Goal: Transaction & Acquisition: Purchase product/service

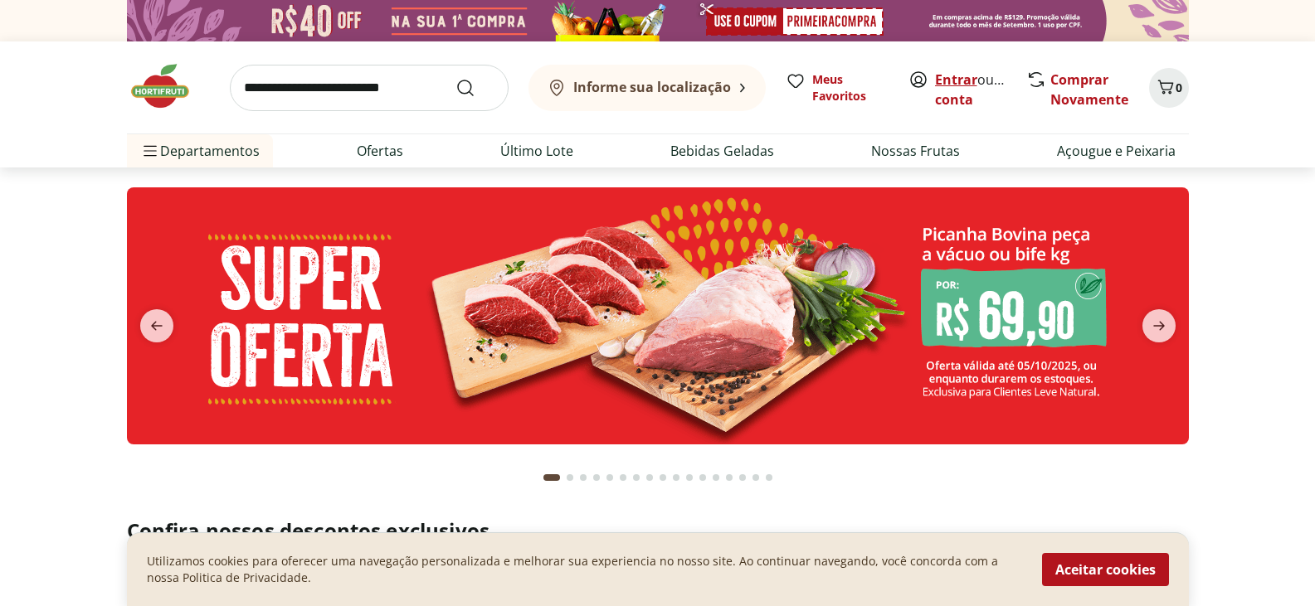
click at [953, 75] on link "Entrar" at bounding box center [956, 80] width 42 height 18
click at [372, 154] on link "Ofertas" at bounding box center [380, 151] width 46 height 20
select select "**********"
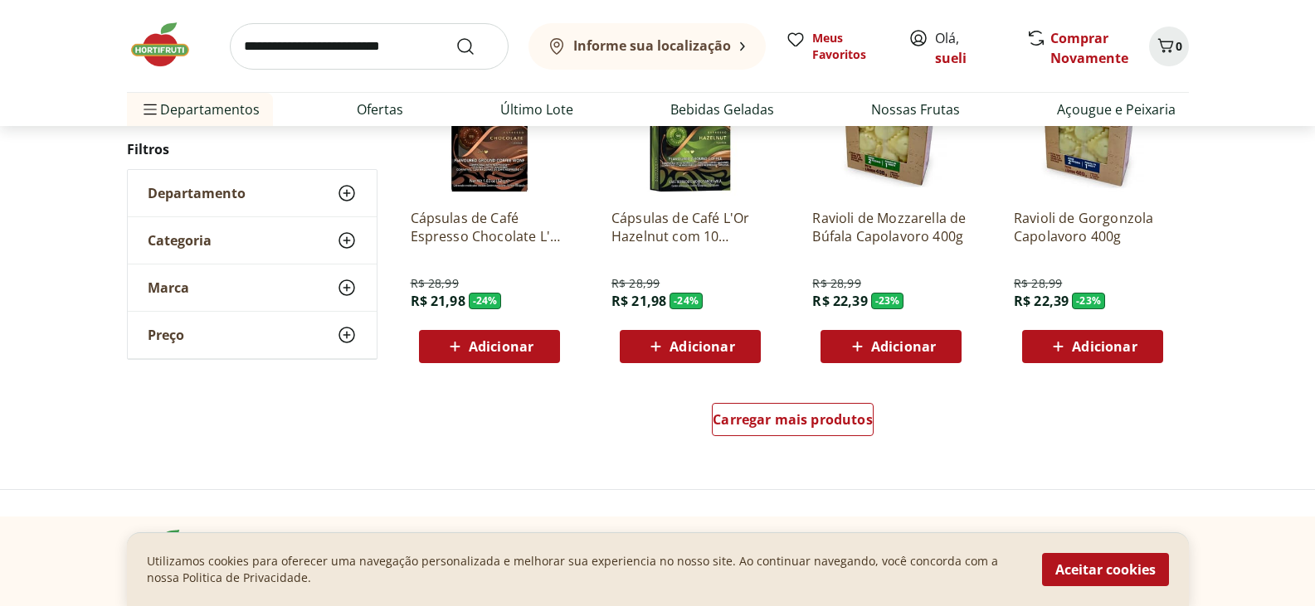
scroll to position [1078, 0]
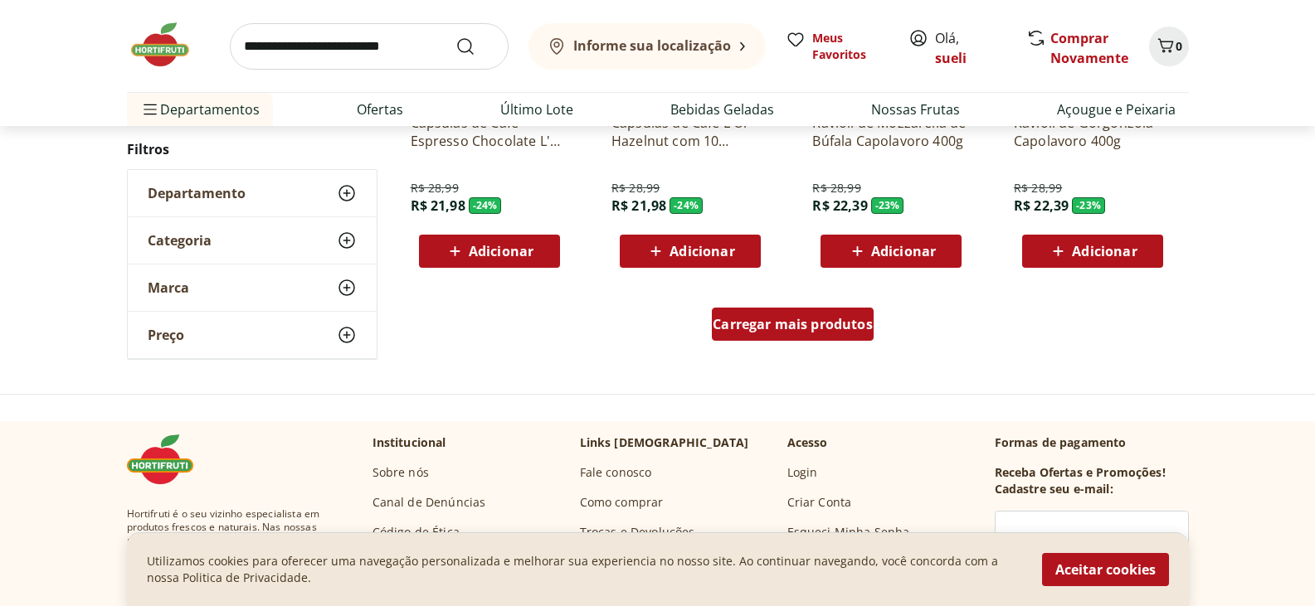
click at [770, 327] on span "Carregar mais produtos" at bounding box center [792, 324] width 160 height 13
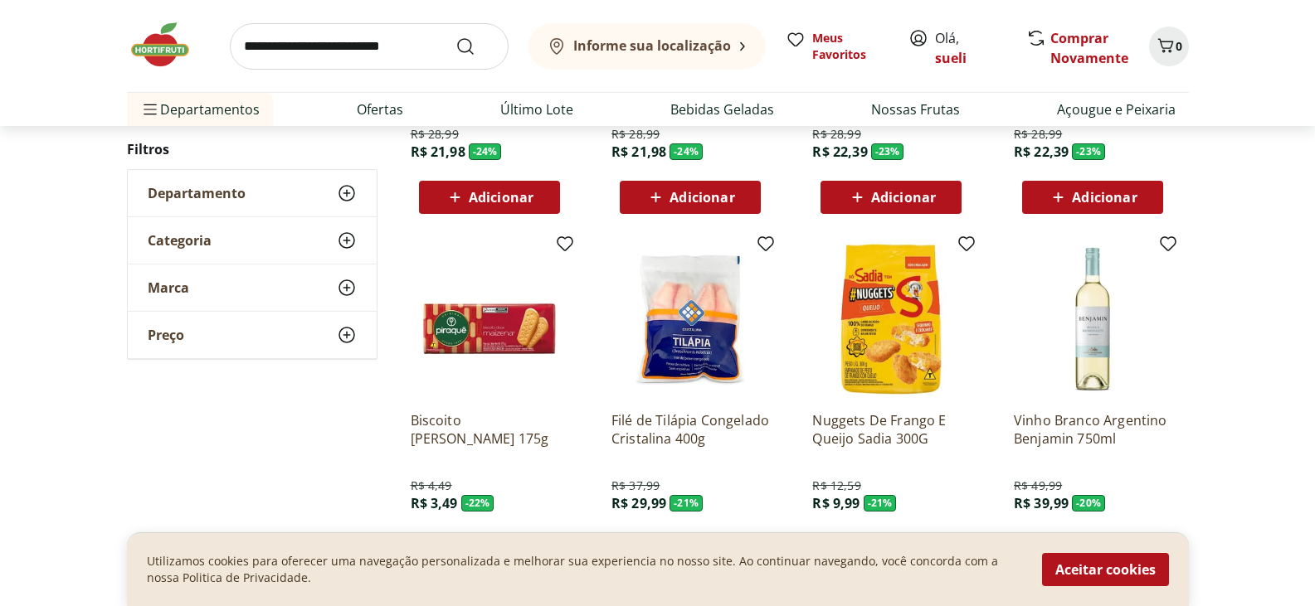
scroll to position [1161, 0]
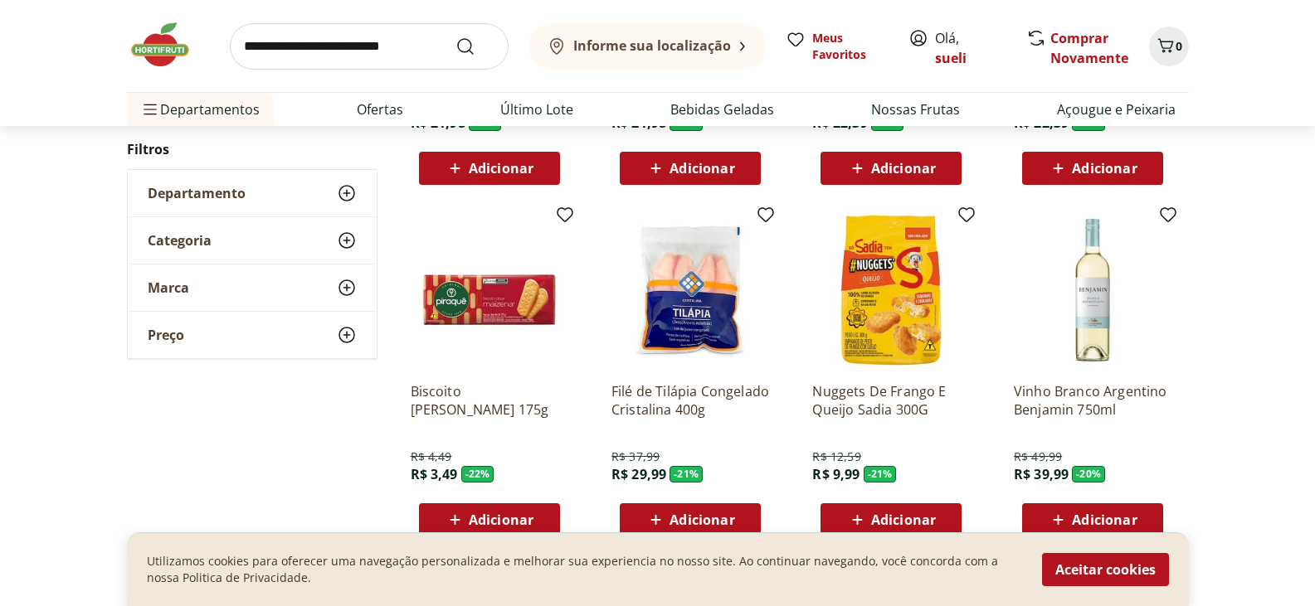
click at [902, 517] on span "Adicionar" at bounding box center [903, 519] width 65 height 13
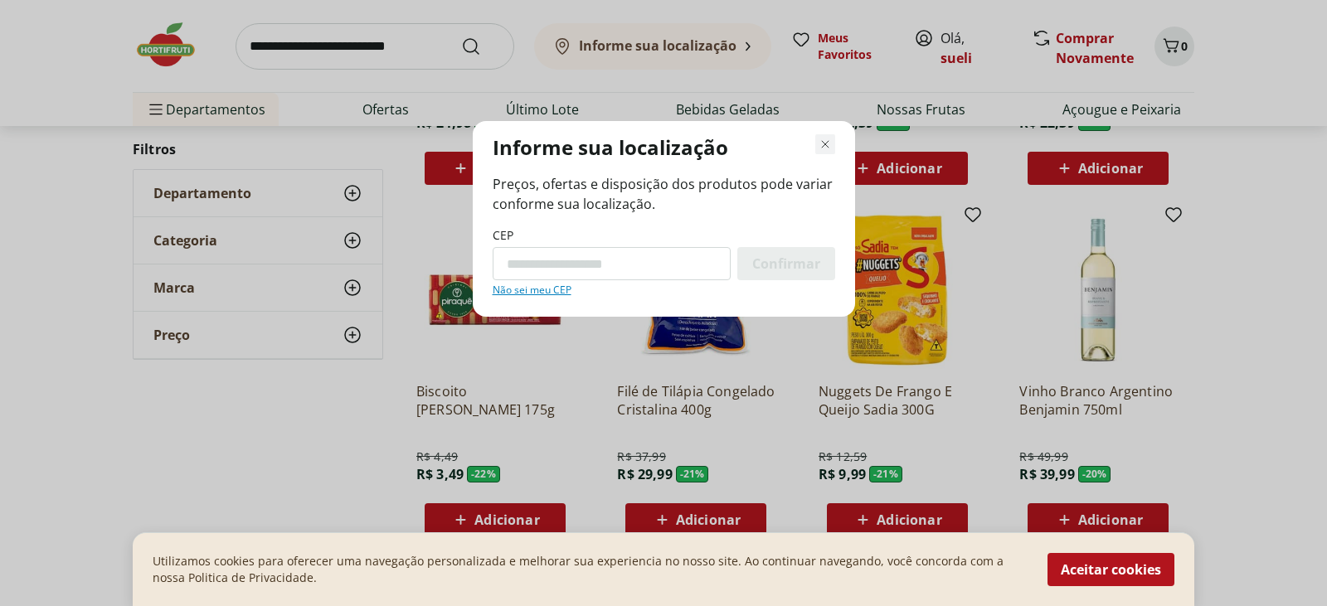
click at [824, 140] on icon "Fechar modal de regionalização" at bounding box center [825, 144] width 20 height 20
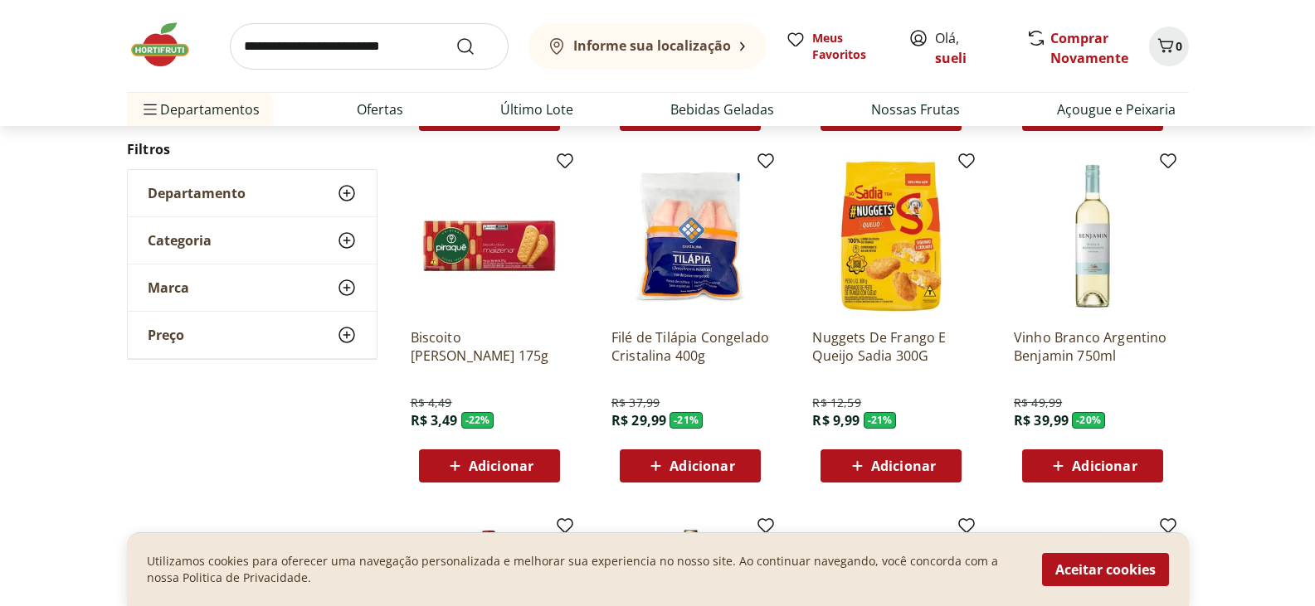
scroll to position [1244, 0]
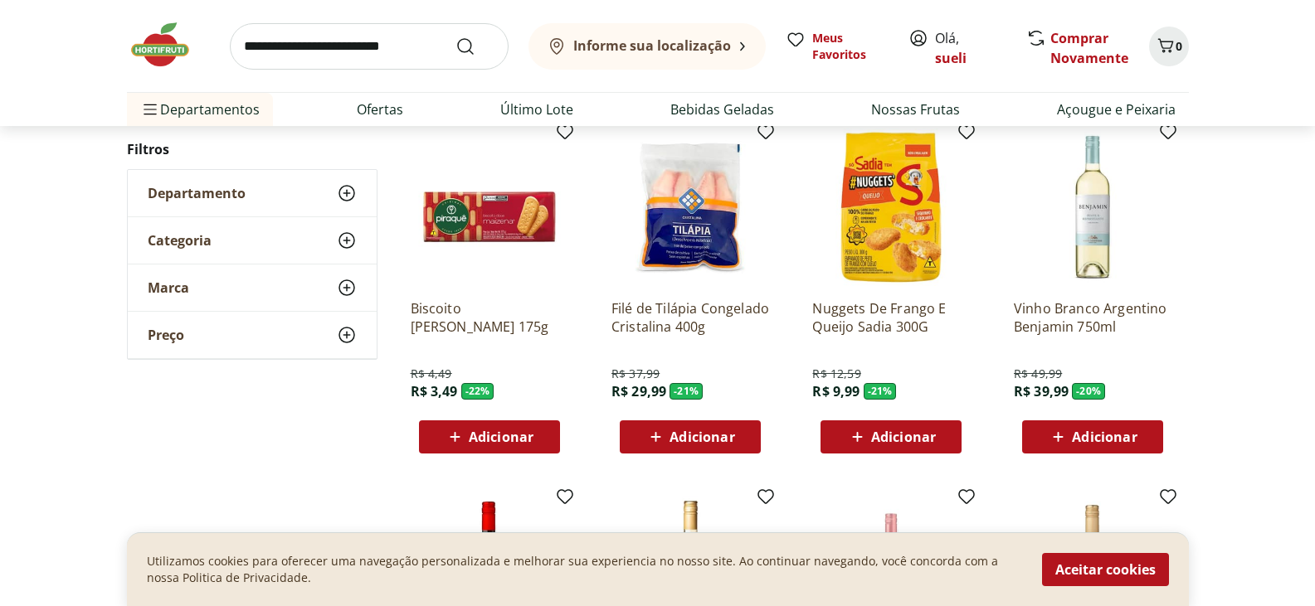
click at [892, 433] on span "Adicionar" at bounding box center [903, 436] width 65 height 13
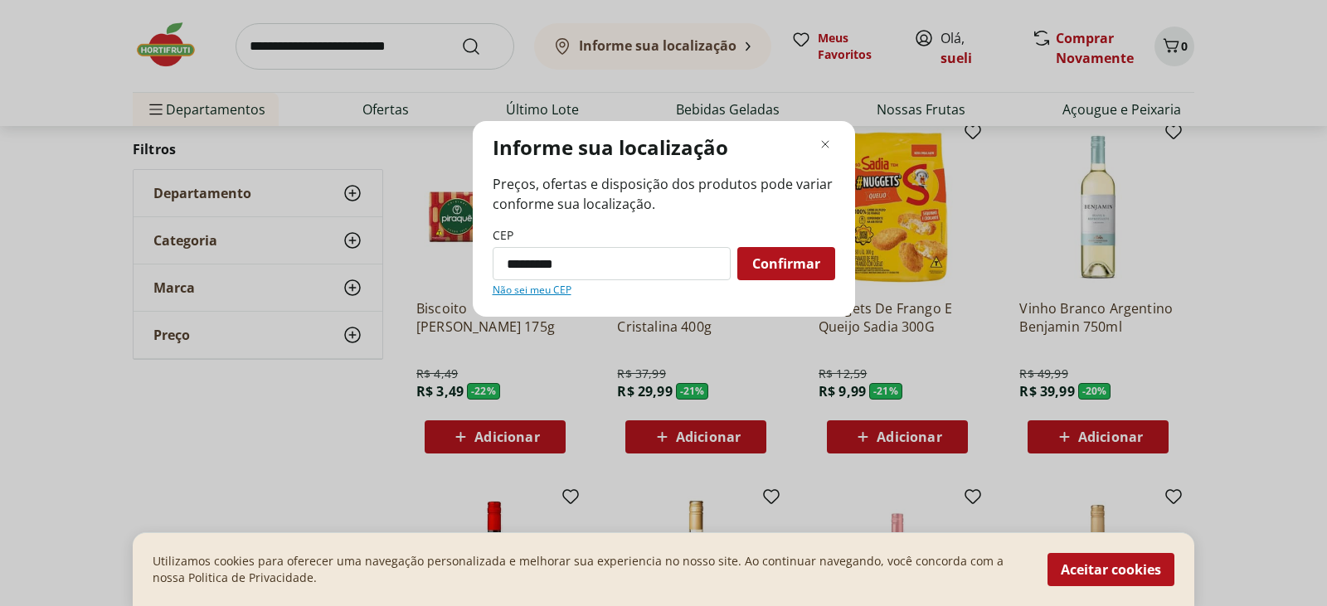
type input "*********"
click at [737, 247] on button "Confirmar" at bounding box center [786, 263] width 98 height 33
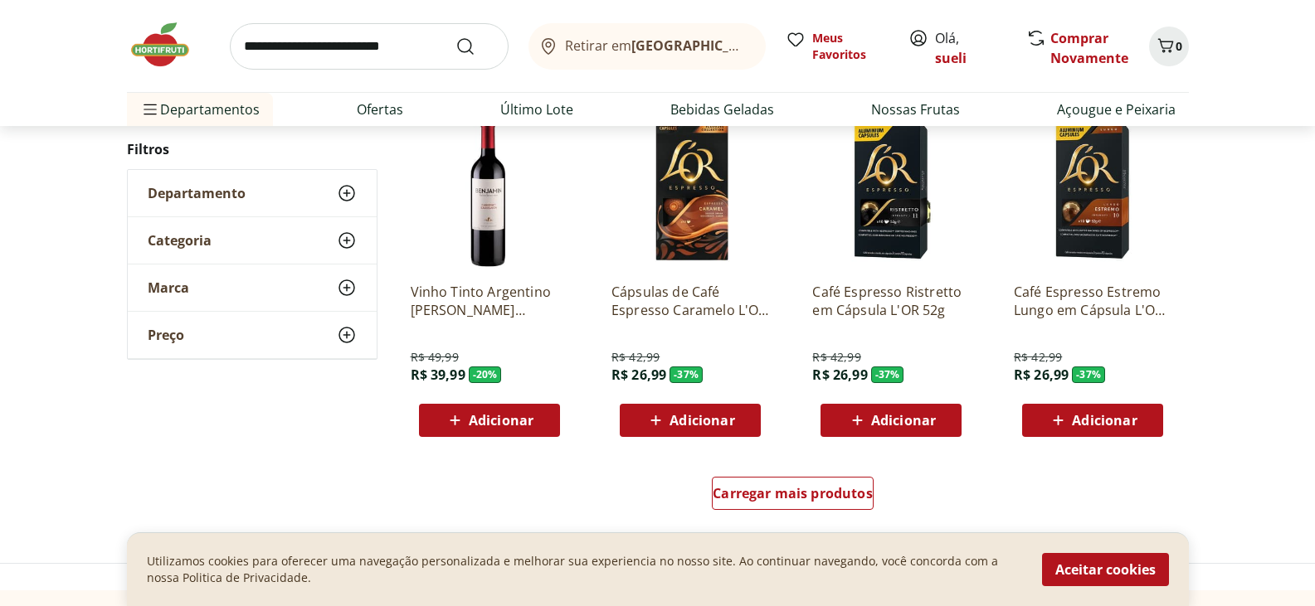
scroll to position [1244, 0]
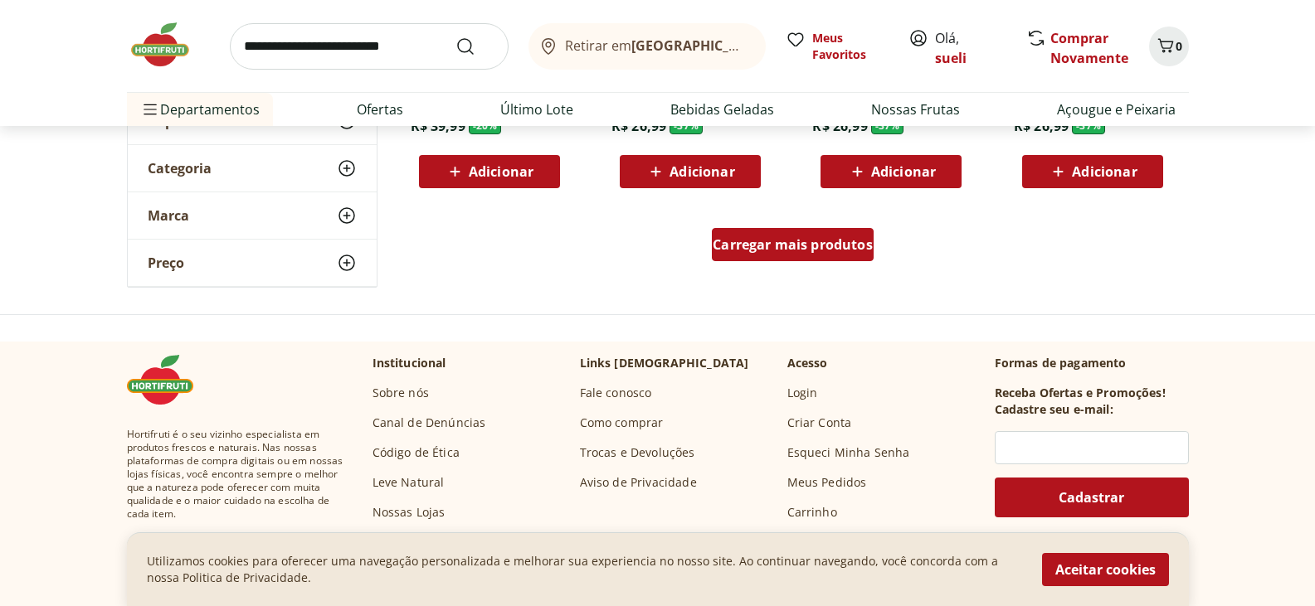
click at [848, 250] on span "Carregar mais produtos" at bounding box center [792, 244] width 160 height 13
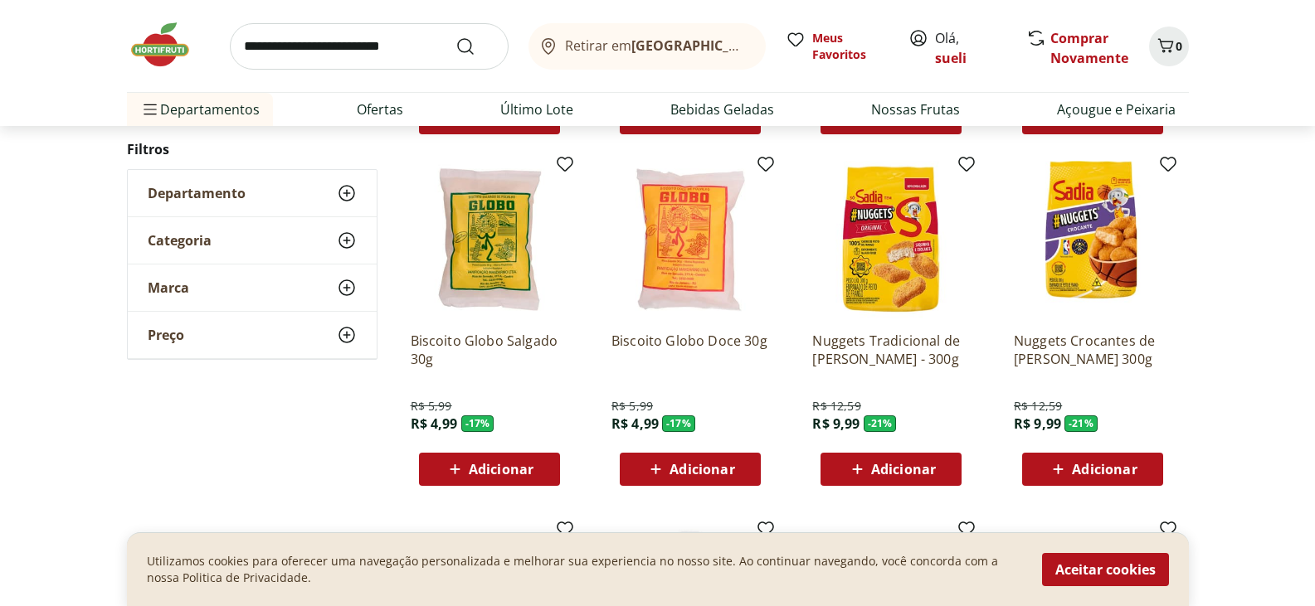
scroll to position [1327, 0]
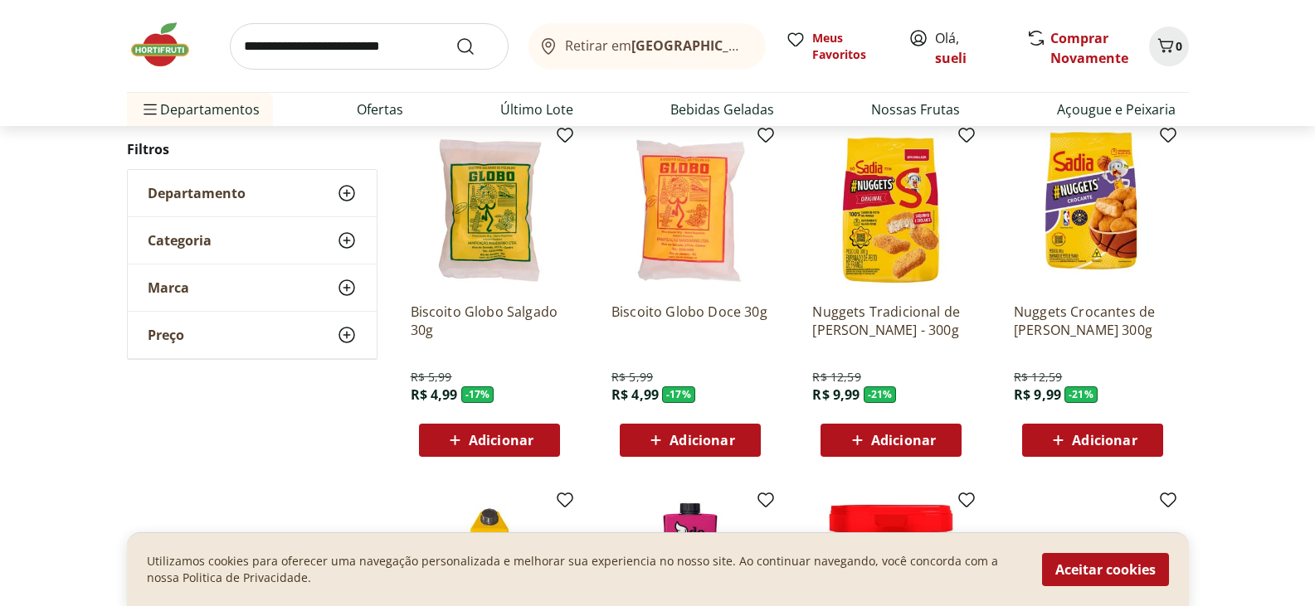
click at [893, 437] on span "Adicionar" at bounding box center [903, 440] width 65 height 13
click at [843, 438] on icon at bounding box center [844, 440] width 20 height 20
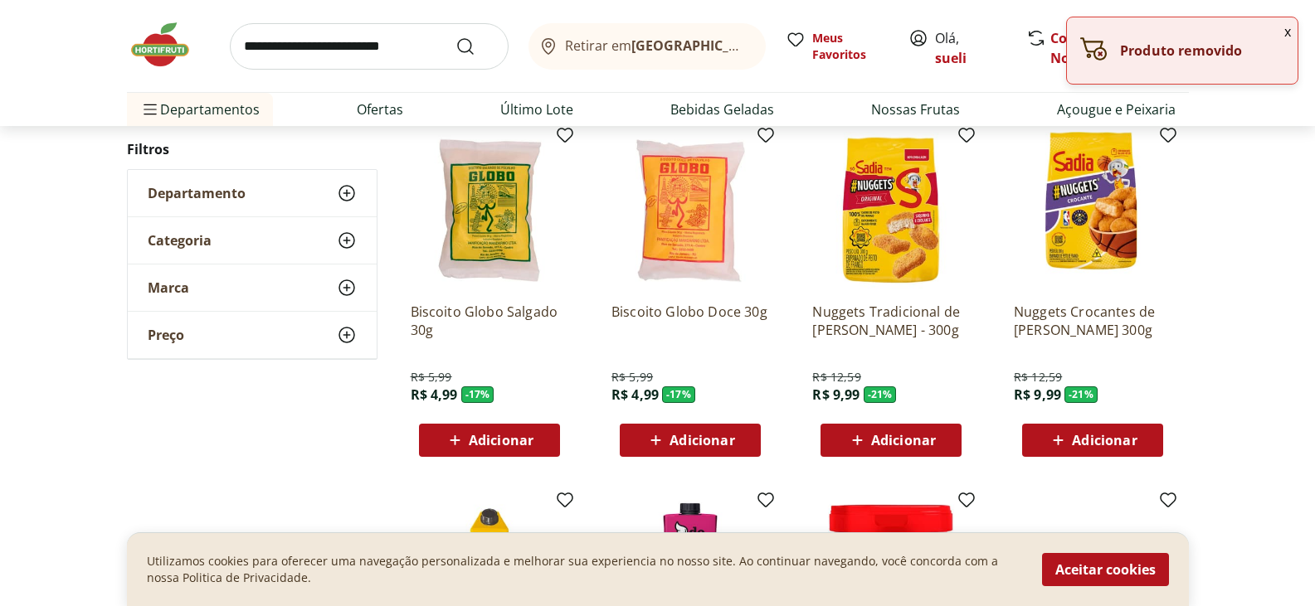
click at [1111, 445] on span "Adicionar" at bounding box center [1104, 440] width 65 height 13
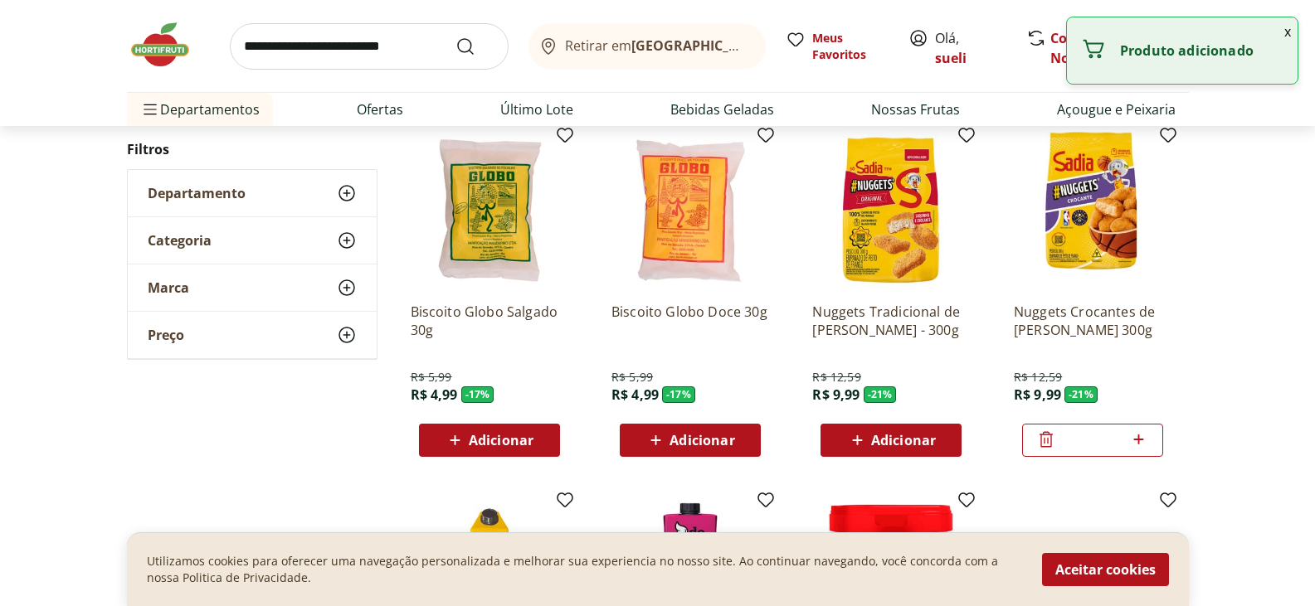
click at [1135, 441] on icon at bounding box center [1138, 440] width 21 height 20
type input "*"
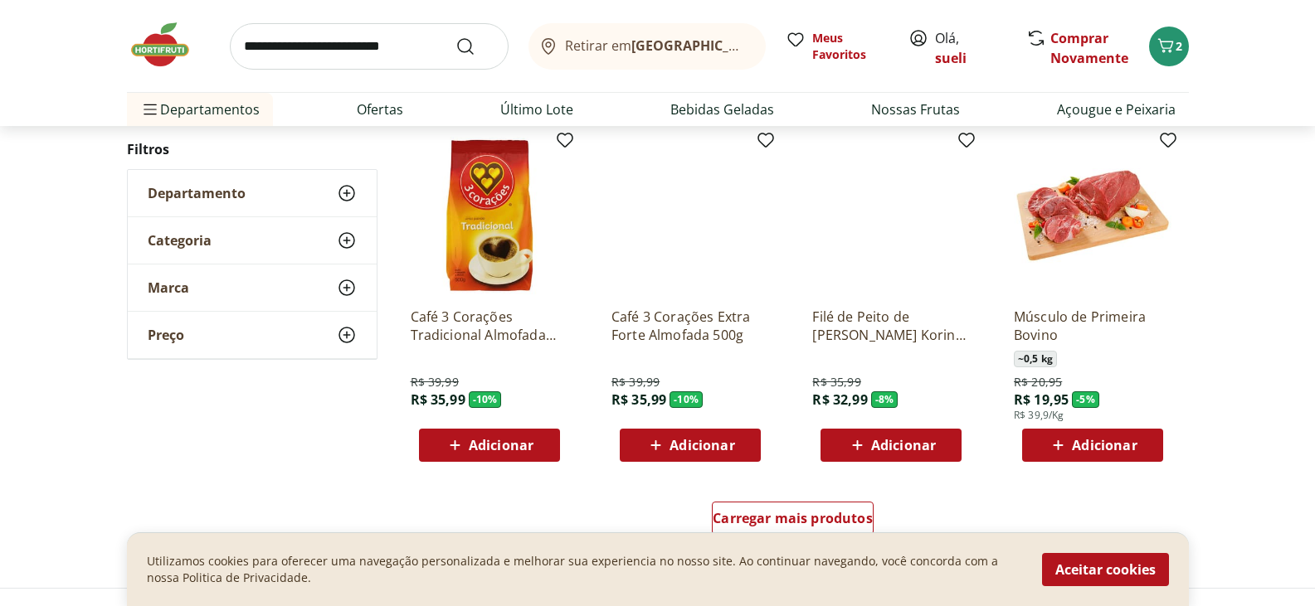
scroll to position [2156, 0]
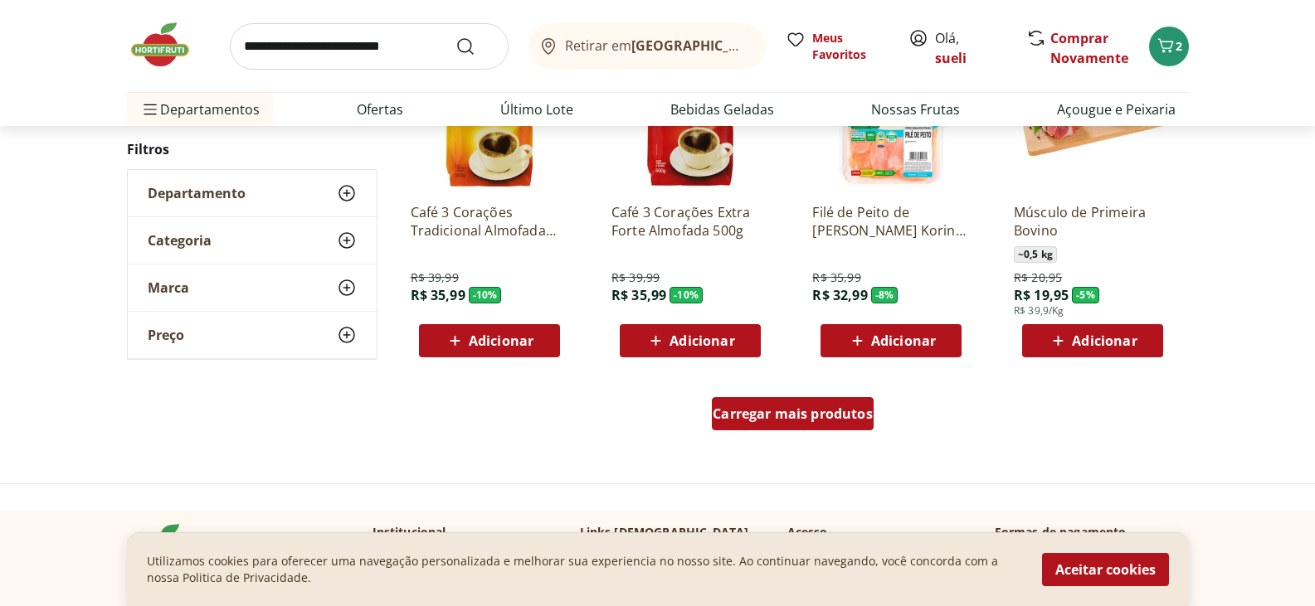
click at [819, 417] on span "Carregar mais produtos" at bounding box center [792, 413] width 160 height 13
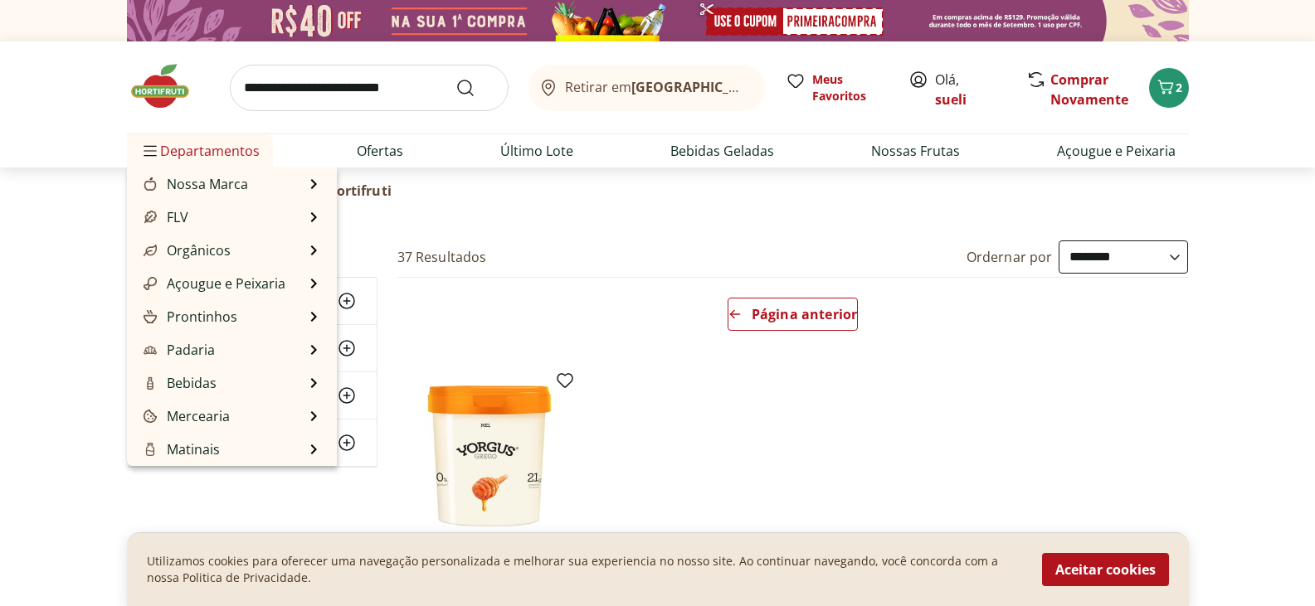
click at [241, 153] on span "Departamentos" at bounding box center [199, 151] width 119 height 40
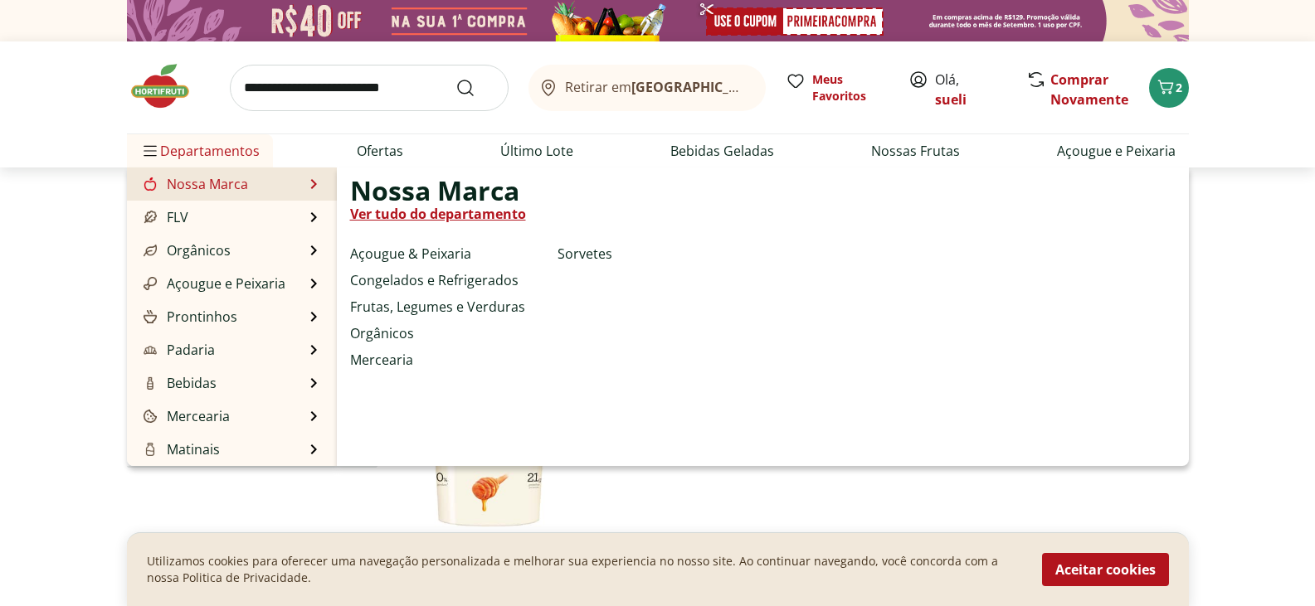
click at [229, 186] on link "Nossa Marca" at bounding box center [194, 184] width 108 height 20
select select "**********"
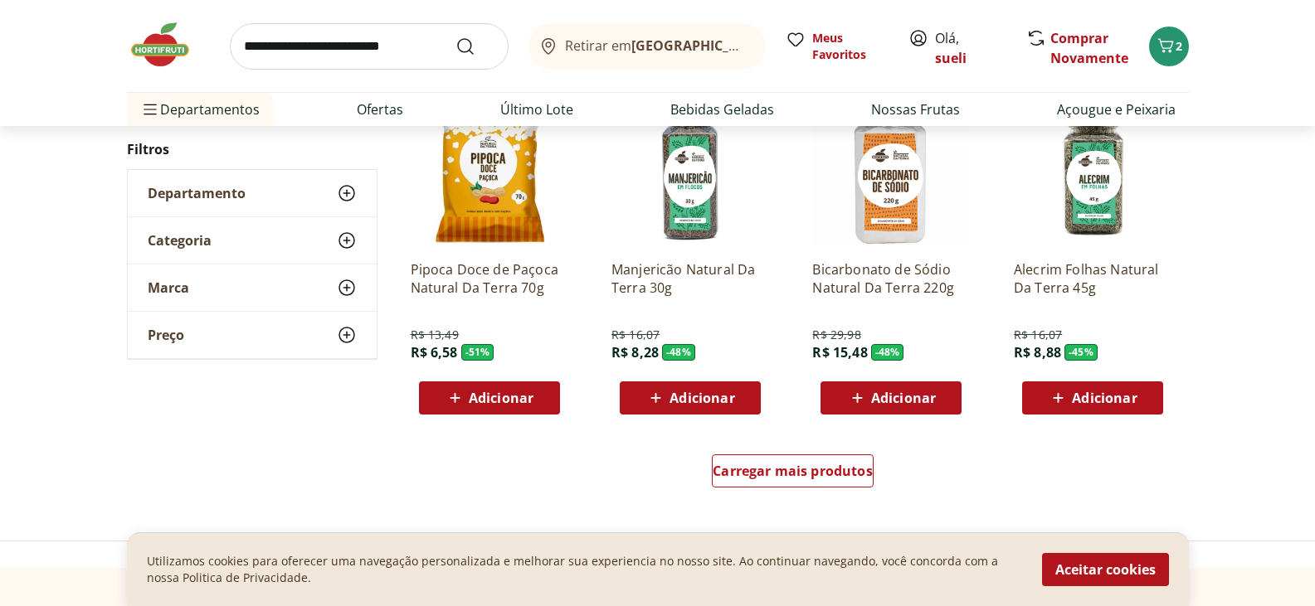
scroll to position [995, 0]
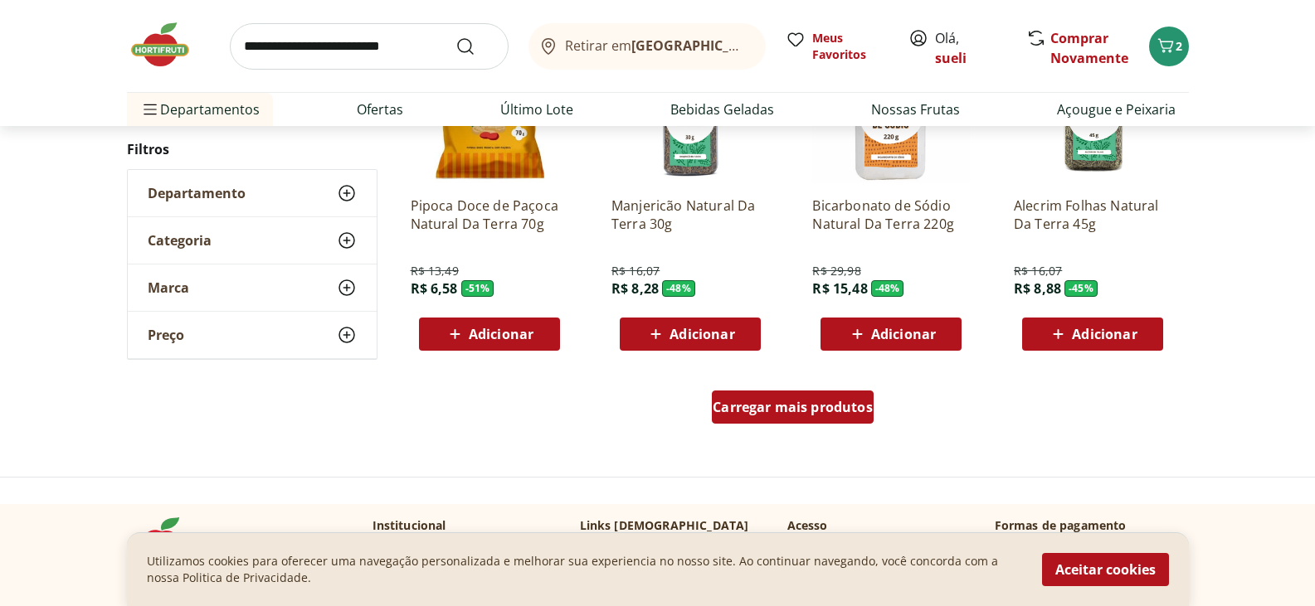
click at [817, 404] on span "Carregar mais produtos" at bounding box center [792, 407] width 160 height 13
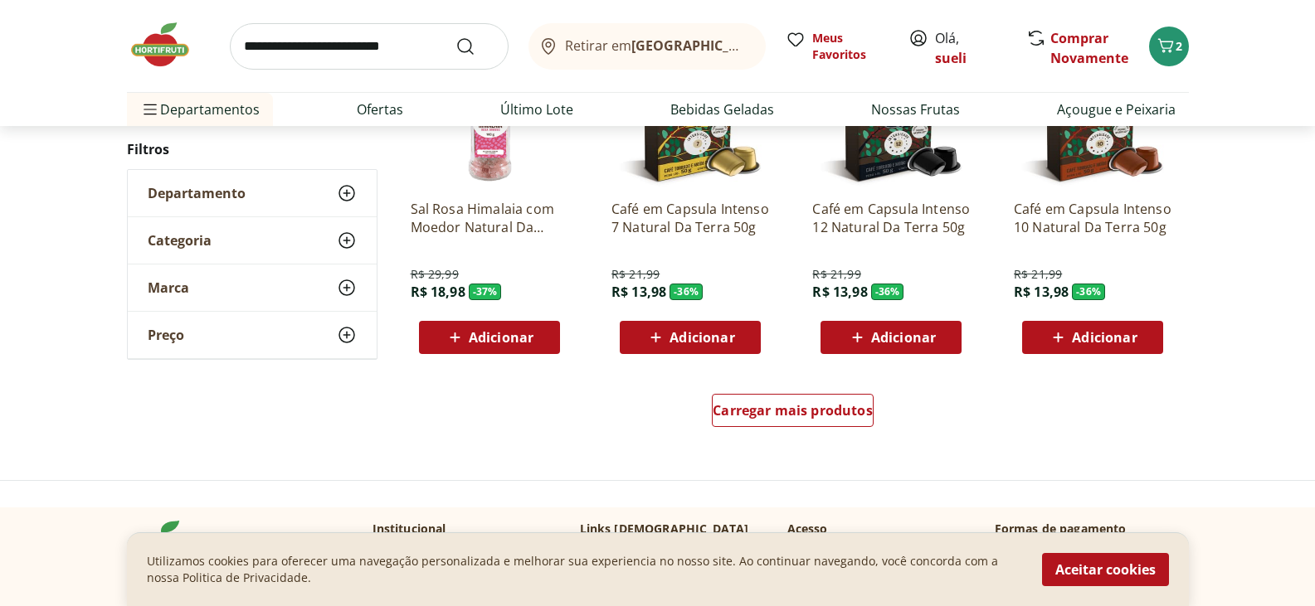
scroll to position [2156, 0]
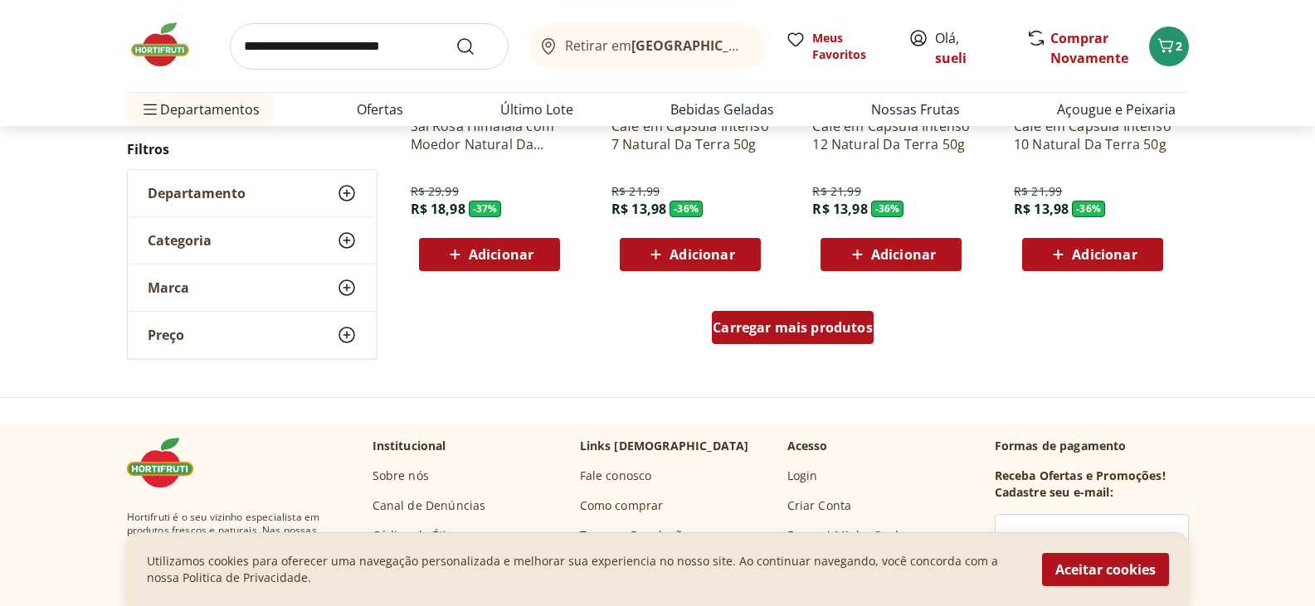
click at [820, 323] on span "Carregar mais produtos" at bounding box center [792, 327] width 160 height 13
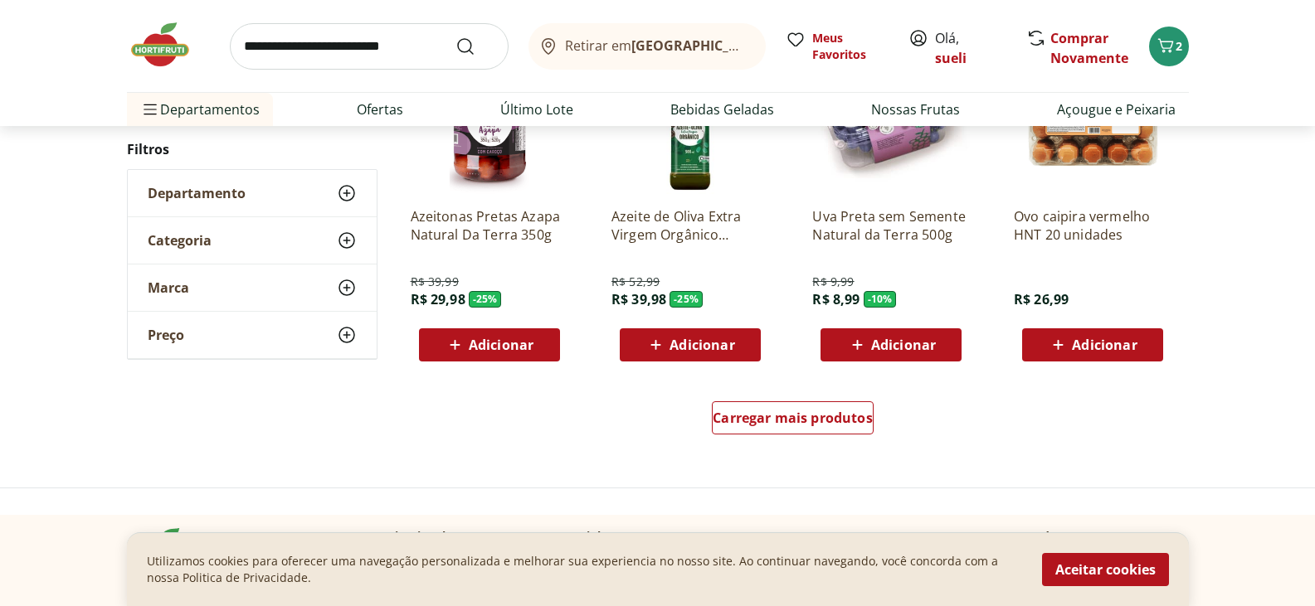
scroll to position [3152, 0]
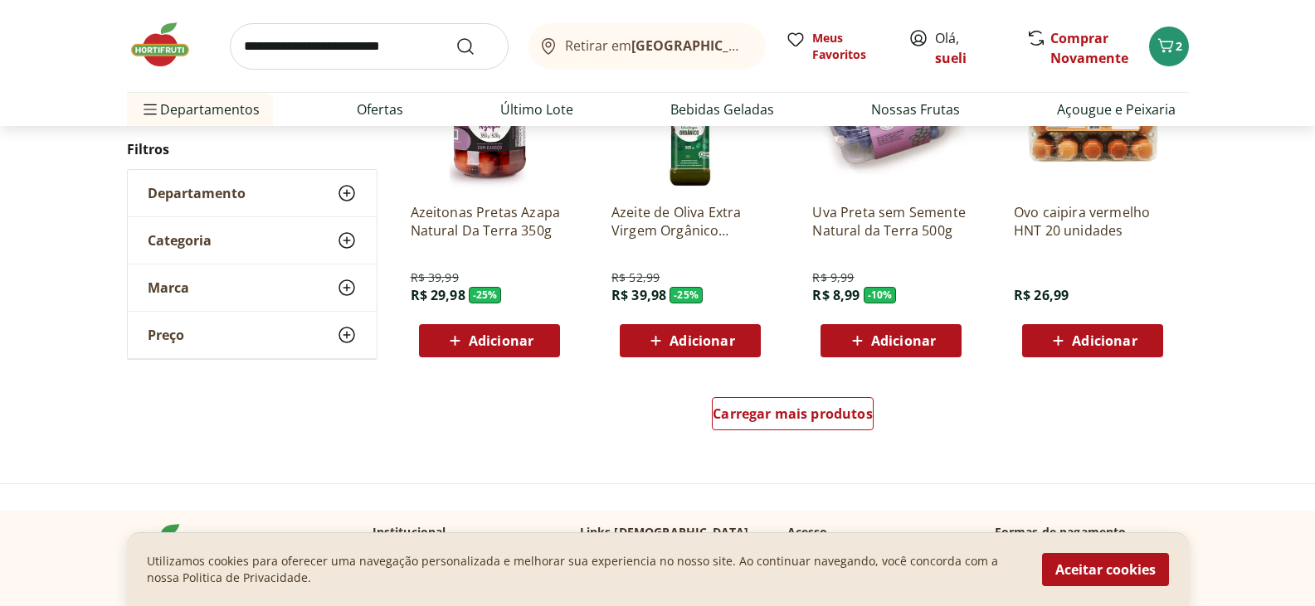
click at [935, 343] on span "Adicionar" at bounding box center [903, 340] width 65 height 13
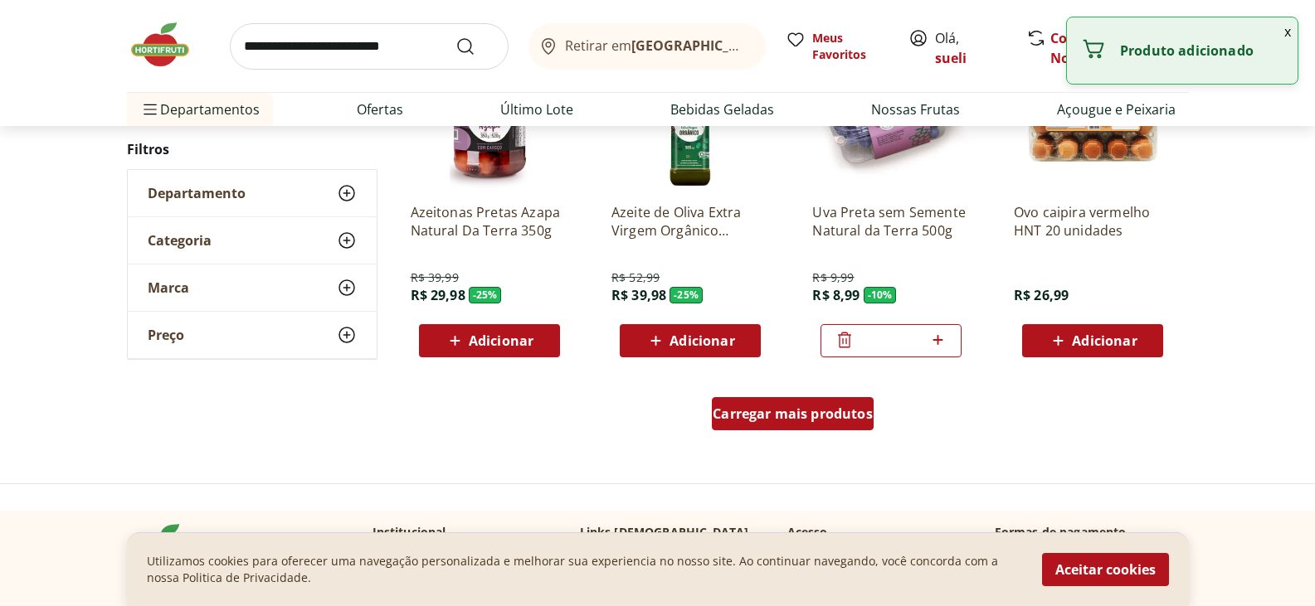
click at [780, 411] on span "Carregar mais produtos" at bounding box center [792, 413] width 160 height 13
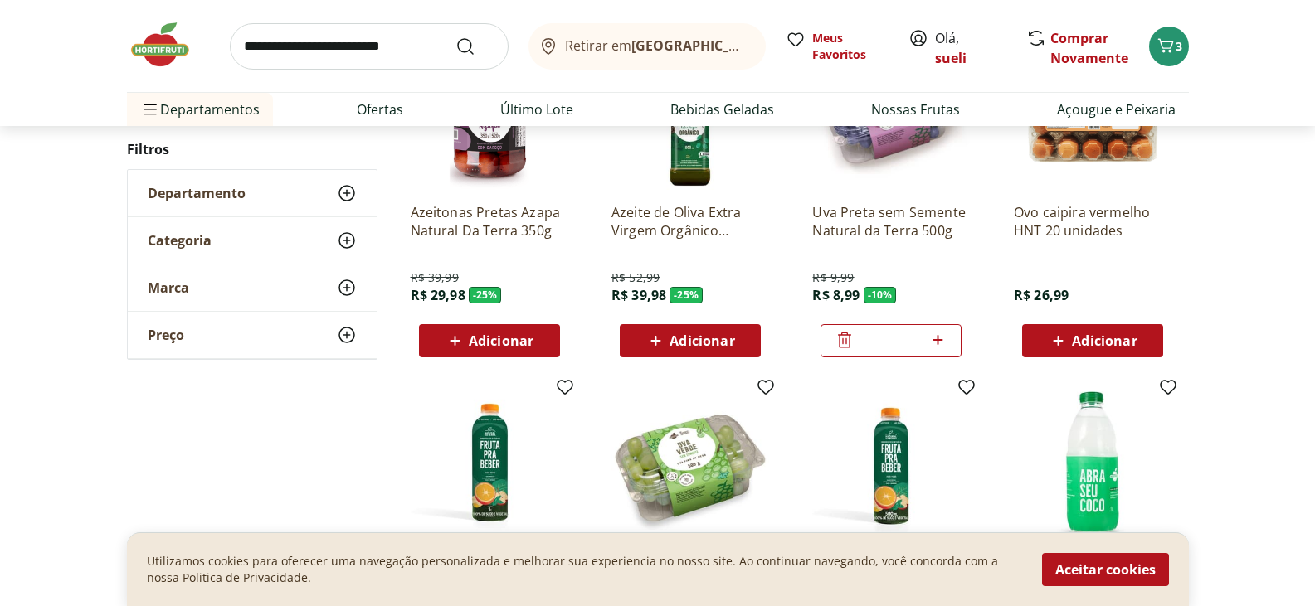
scroll to position [3318, 0]
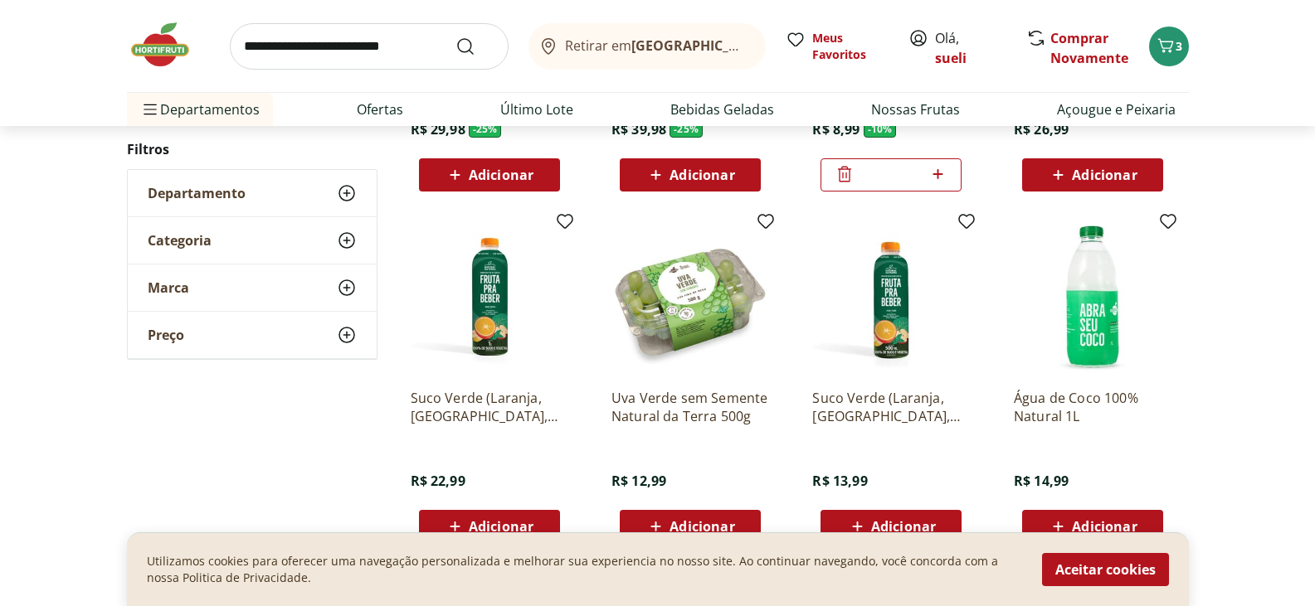
click at [707, 521] on span "Adicionar" at bounding box center [701, 526] width 65 height 13
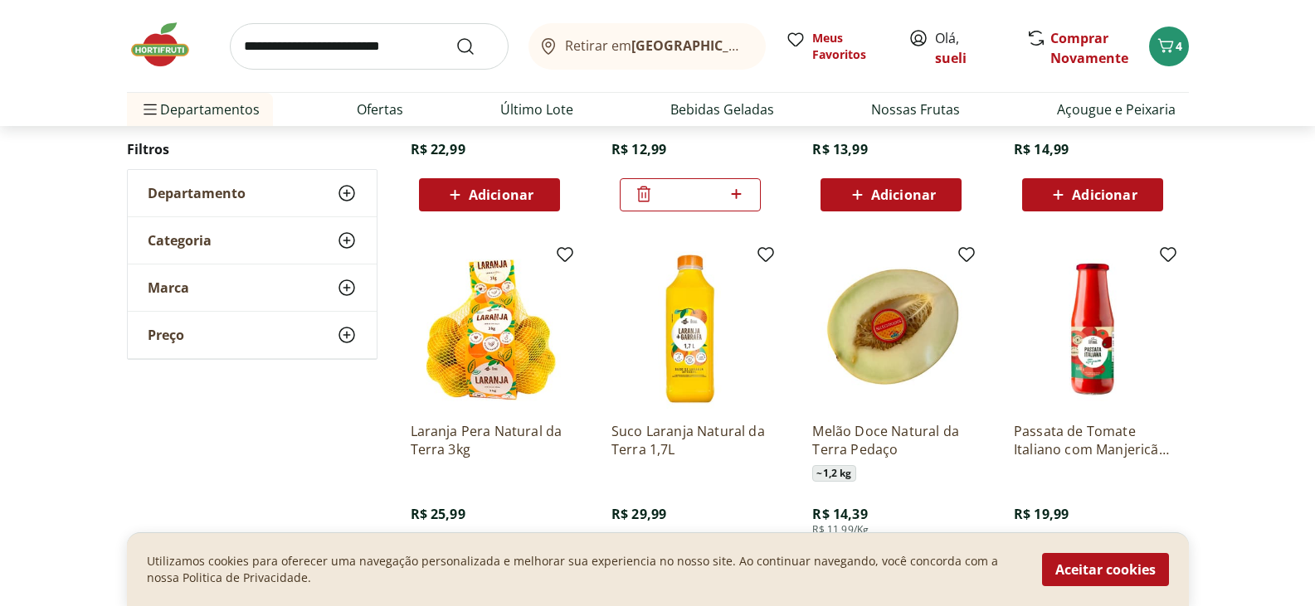
scroll to position [3732, 0]
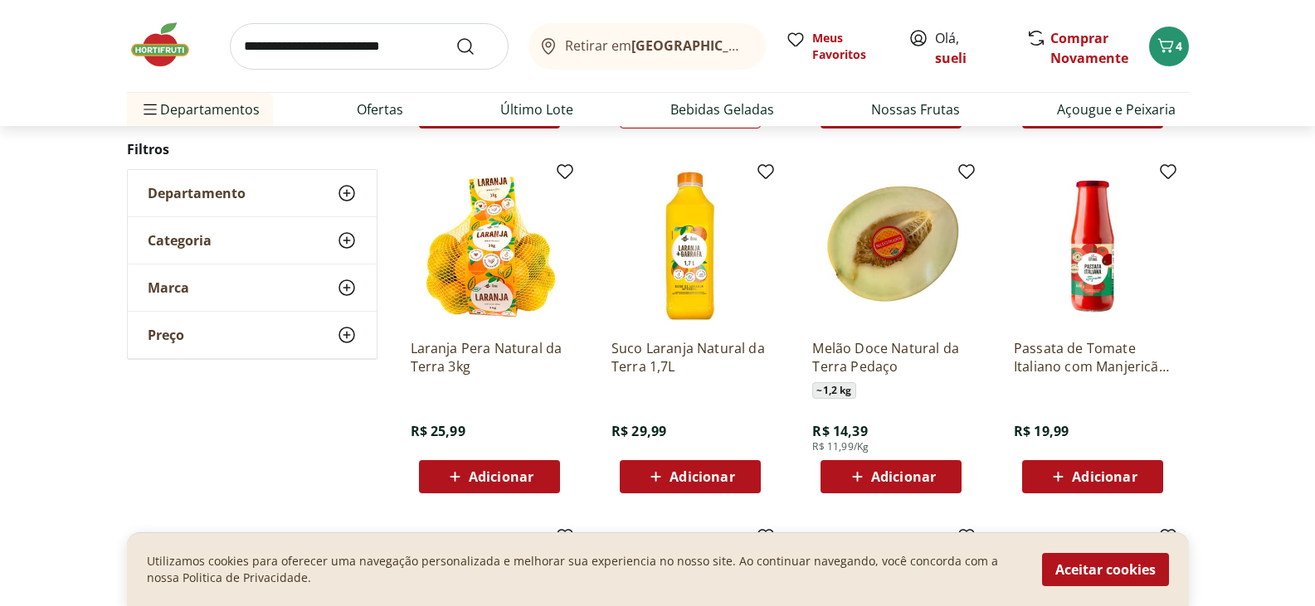
click at [898, 479] on span "Adicionar" at bounding box center [903, 476] width 65 height 13
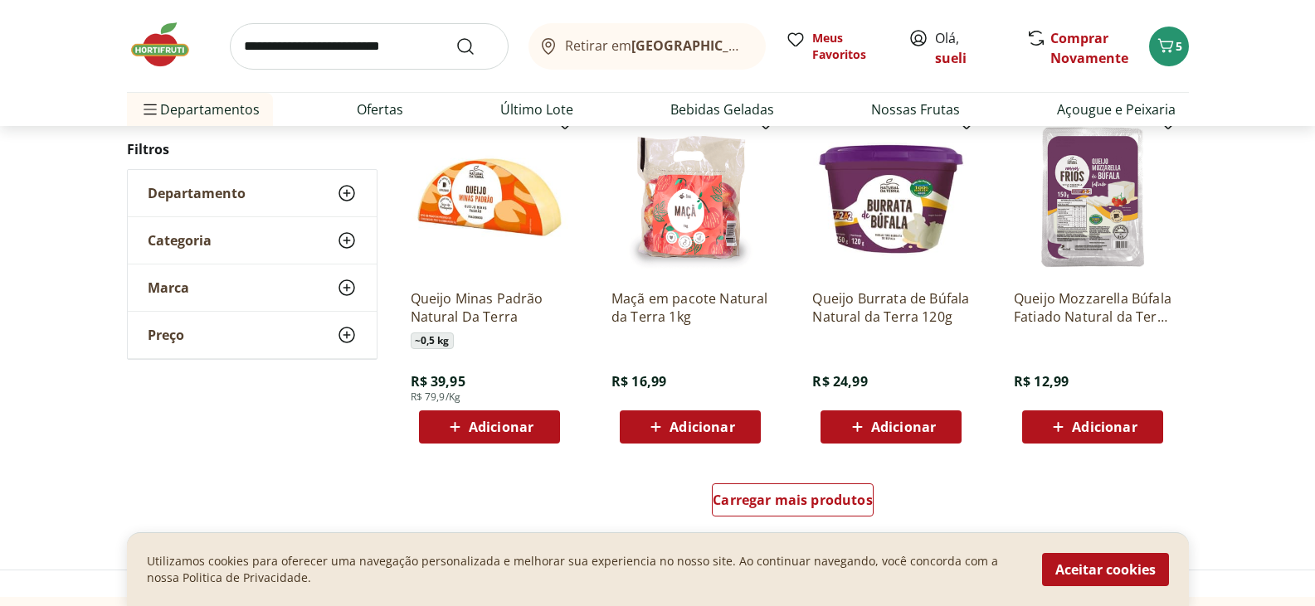
scroll to position [4313, 0]
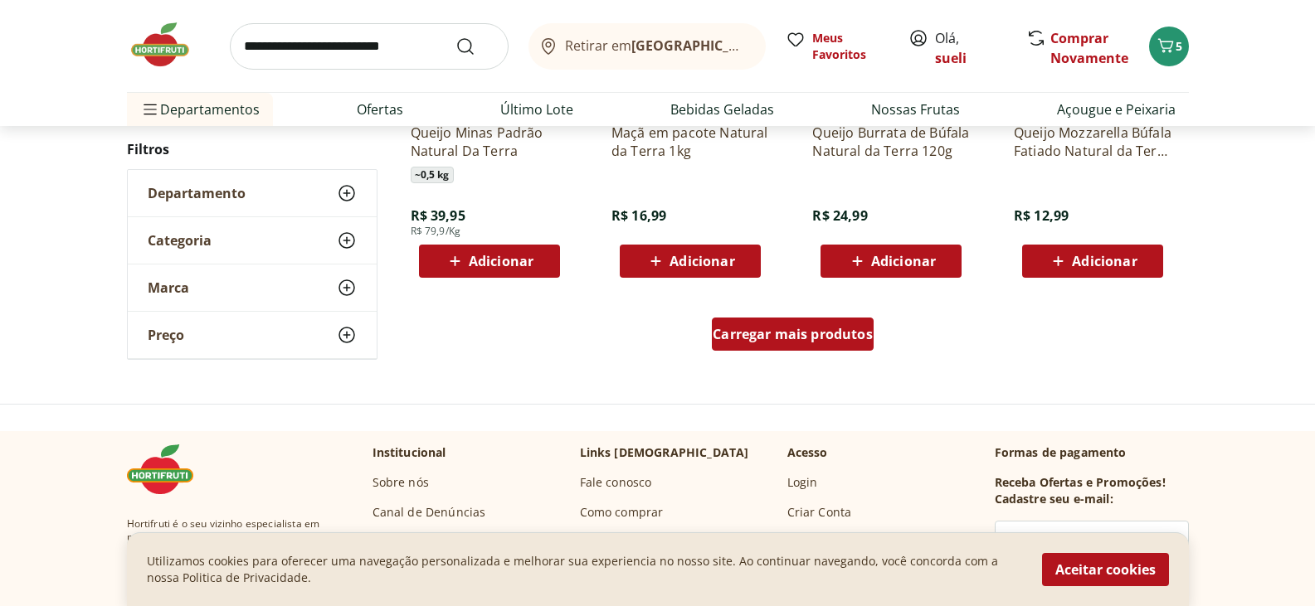
click at [842, 341] on span "Carregar mais produtos" at bounding box center [792, 334] width 160 height 13
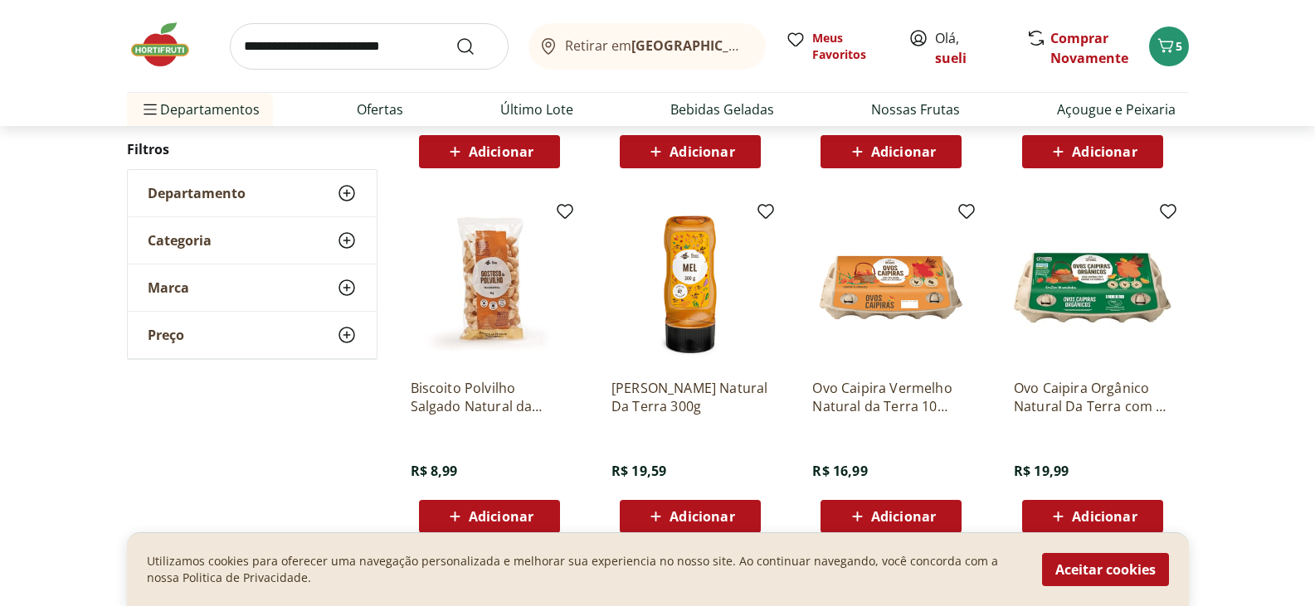
scroll to position [5142, 0]
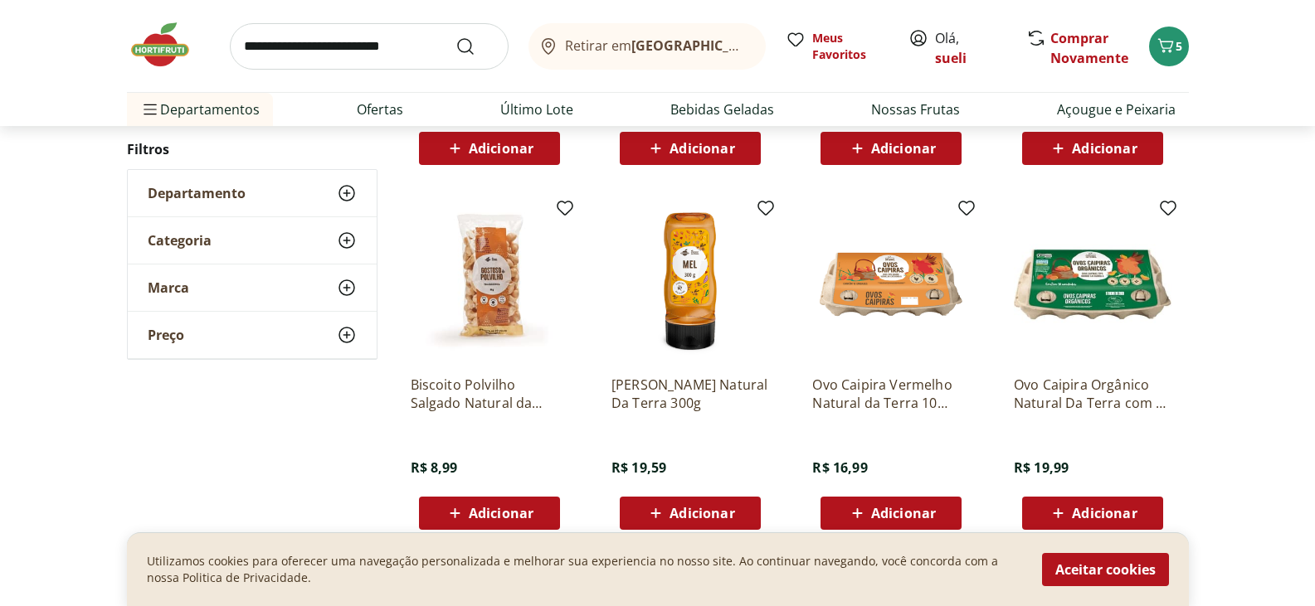
click at [707, 511] on span "Adicionar" at bounding box center [701, 513] width 65 height 13
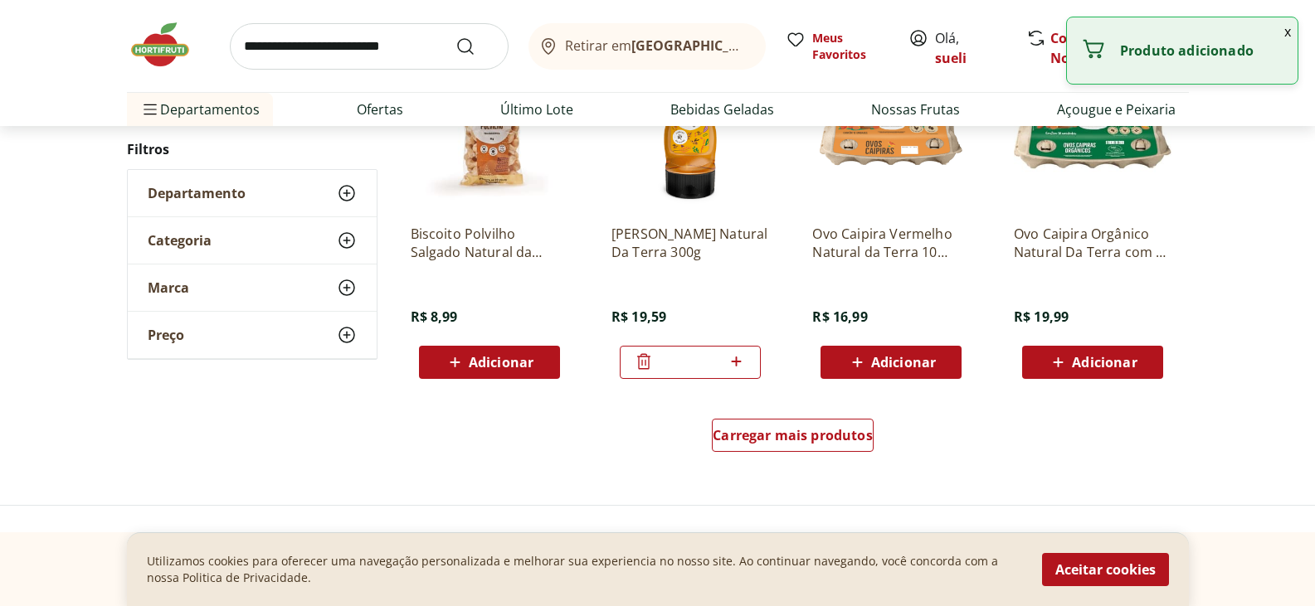
scroll to position [5308, 0]
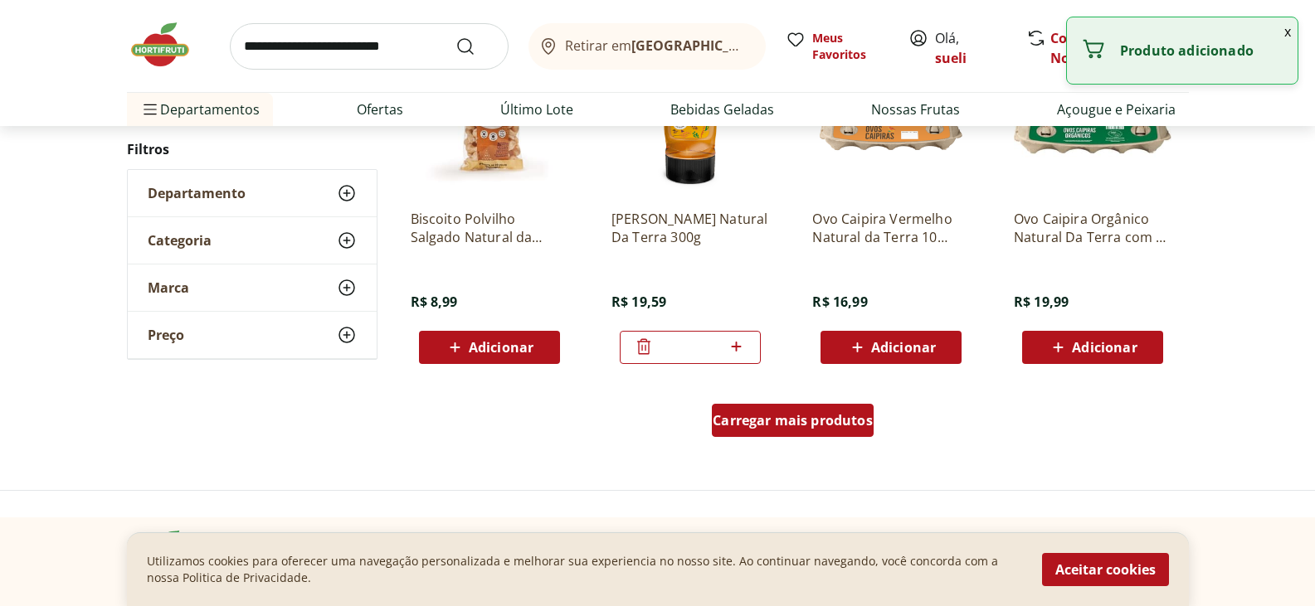
click at [822, 423] on span "Carregar mais produtos" at bounding box center [792, 420] width 160 height 13
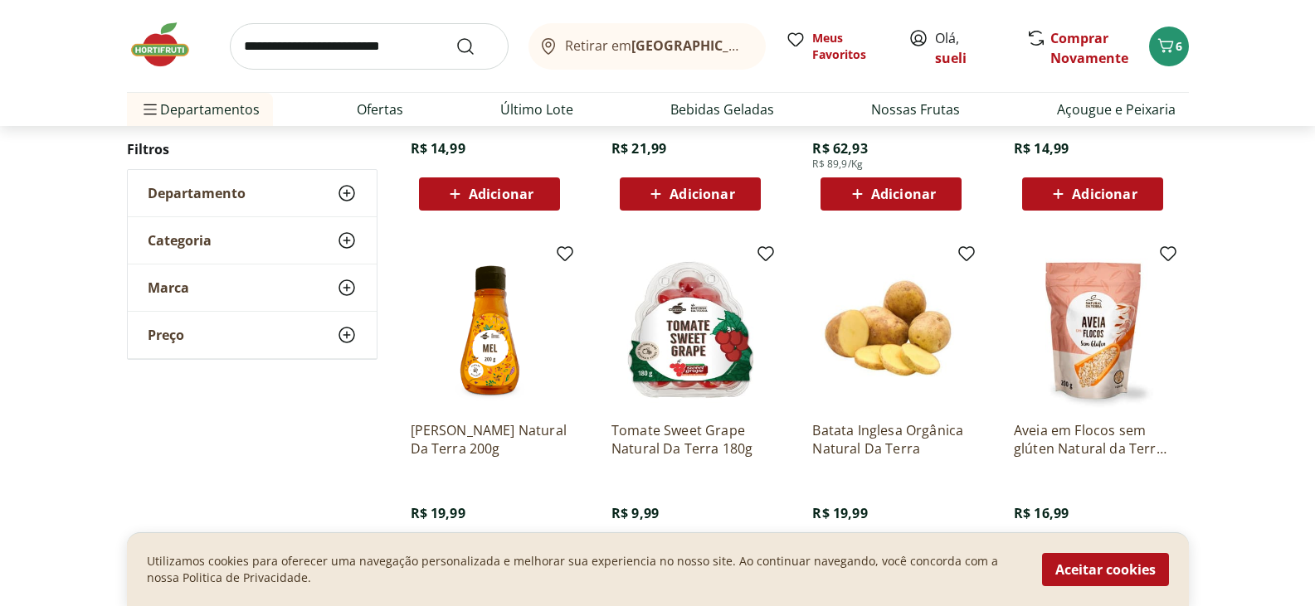
scroll to position [6138, 0]
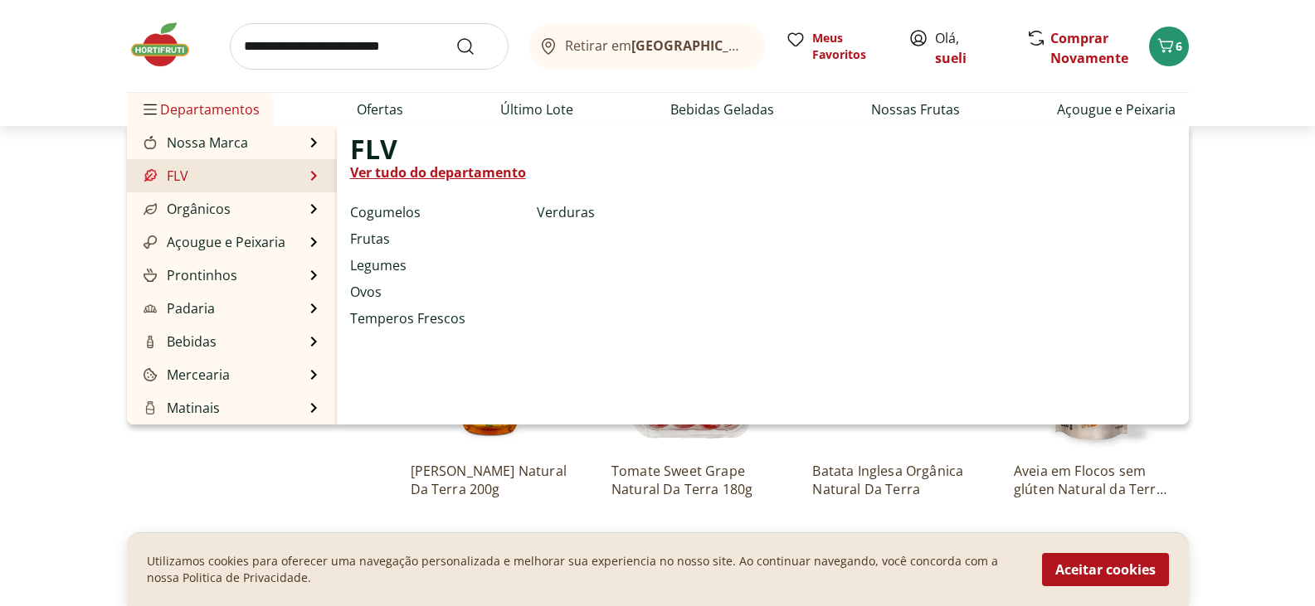
click at [209, 174] on li "FLV FLV Ver tudo do departamento Cogumelos Frutas Legumes Ovos Temperos Frescos…" at bounding box center [232, 175] width 210 height 33
click at [455, 173] on link "Ver tudo do departamento" at bounding box center [438, 173] width 176 height 20
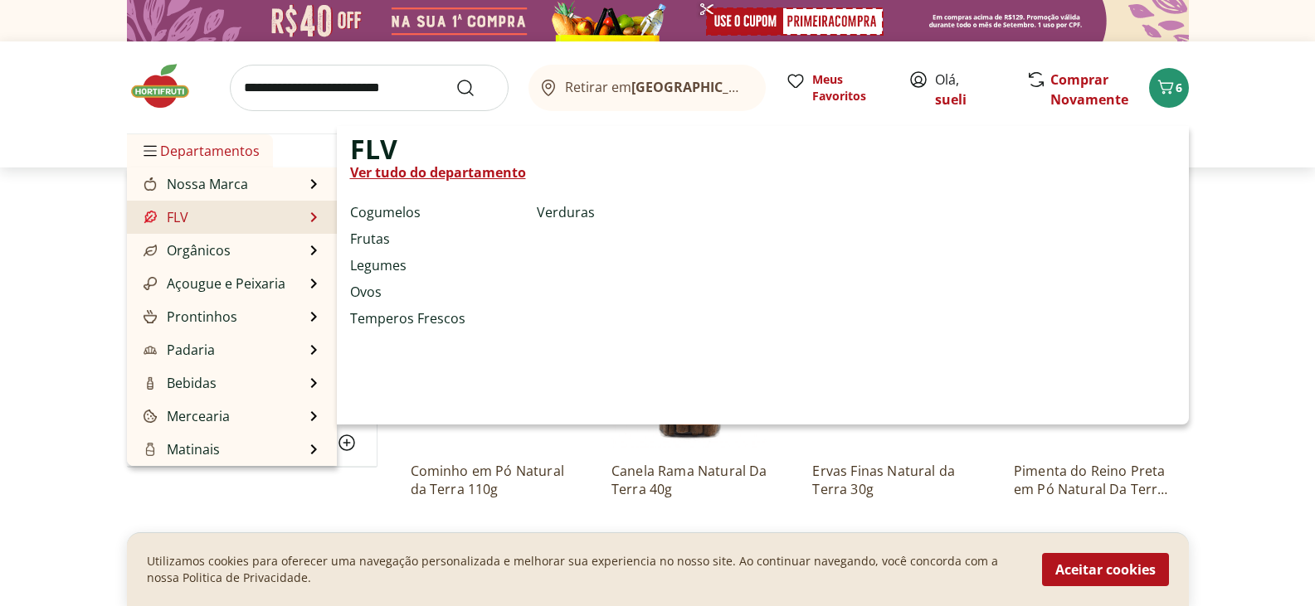
select select "**********"
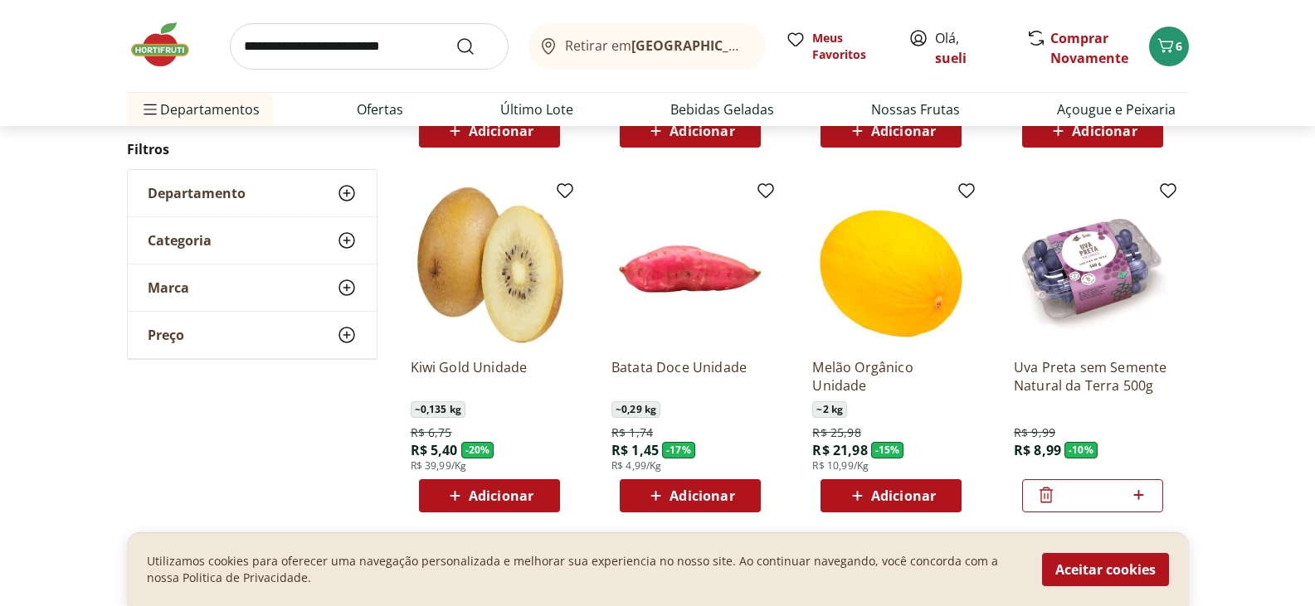
scroll to position [498, 0]
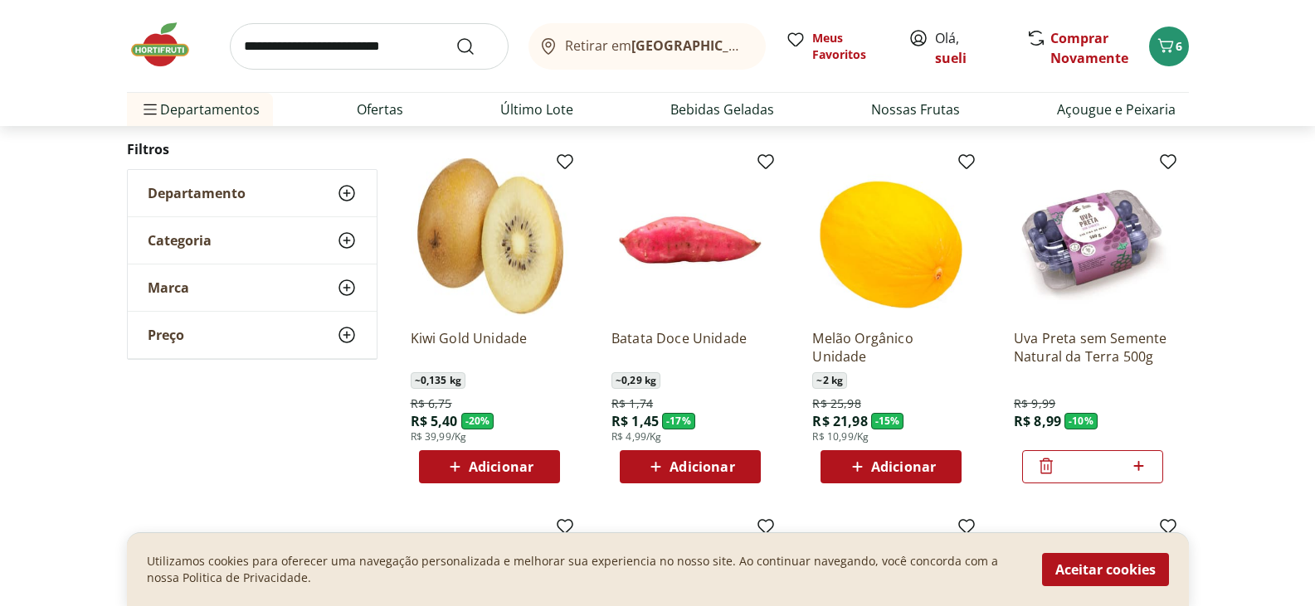
click at [699, 462] on span "Adicionar" at bounding box center [701, 466] width 65 height 13
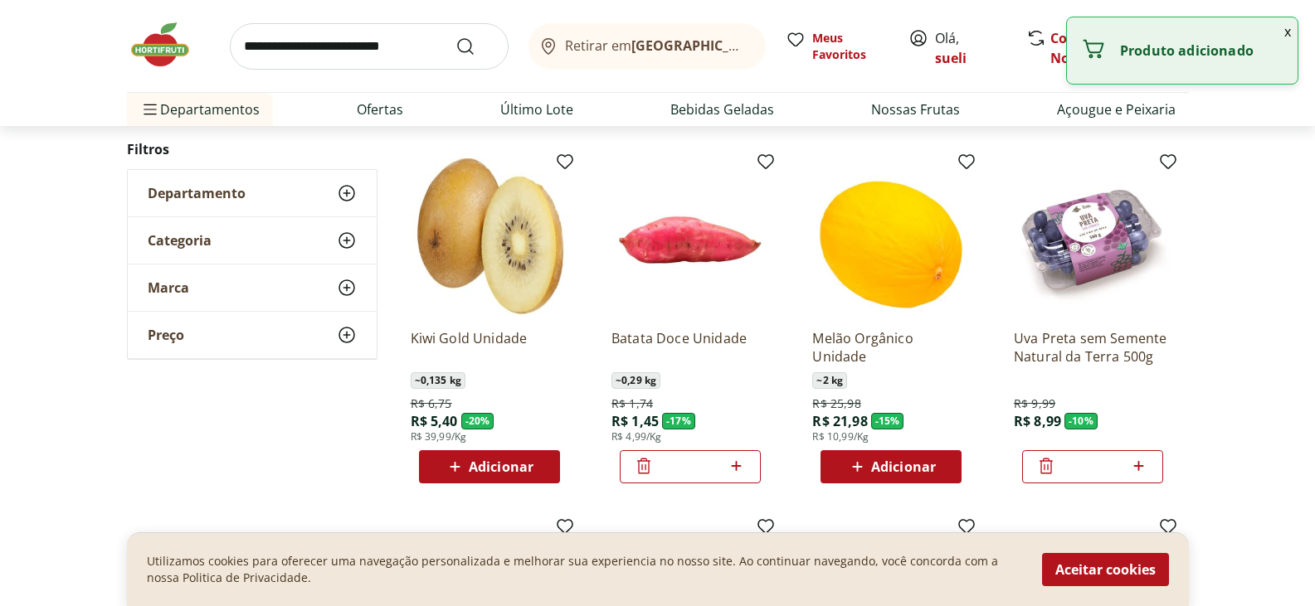
click at [737, 469] on icon at bounding box center [737, 466] width 10 height 10
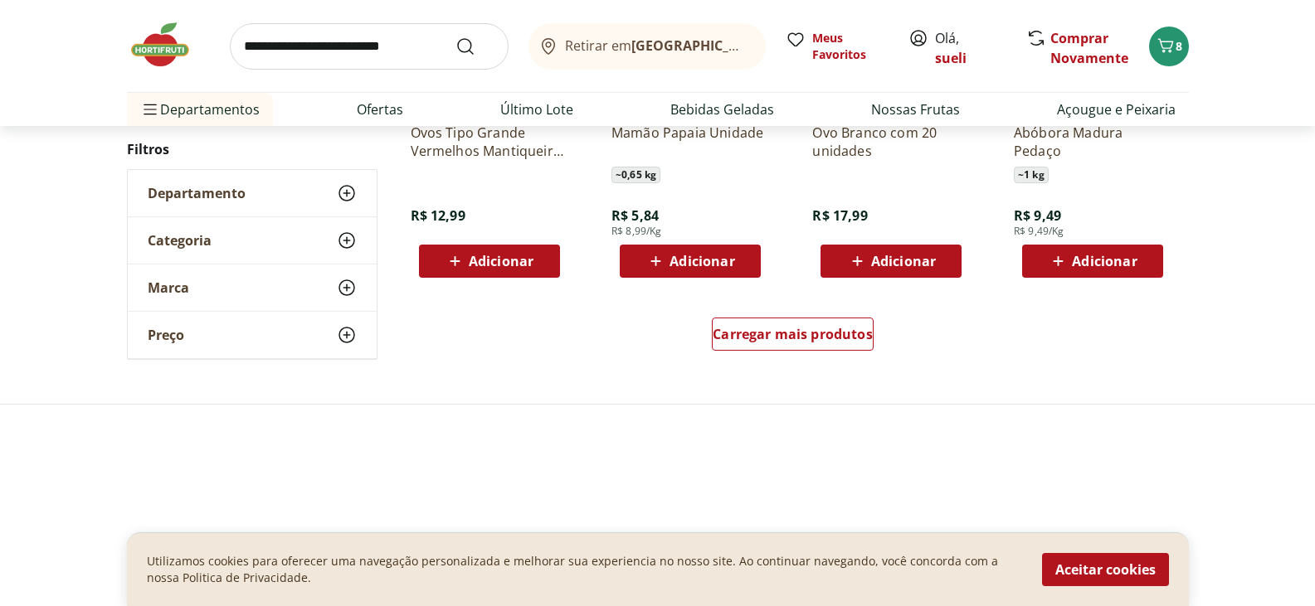
scroll to position [1078, 0]
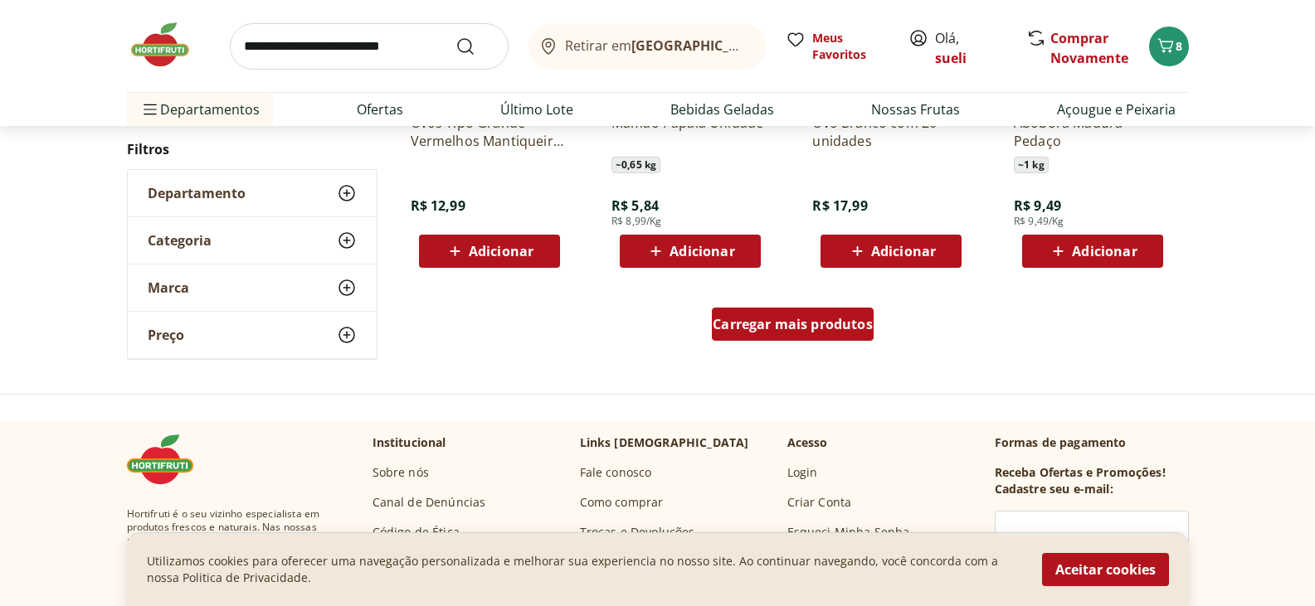
click at [814, 319] on span "Carregar mais produtos" at bounding box center [792, 324] width 160 height 13
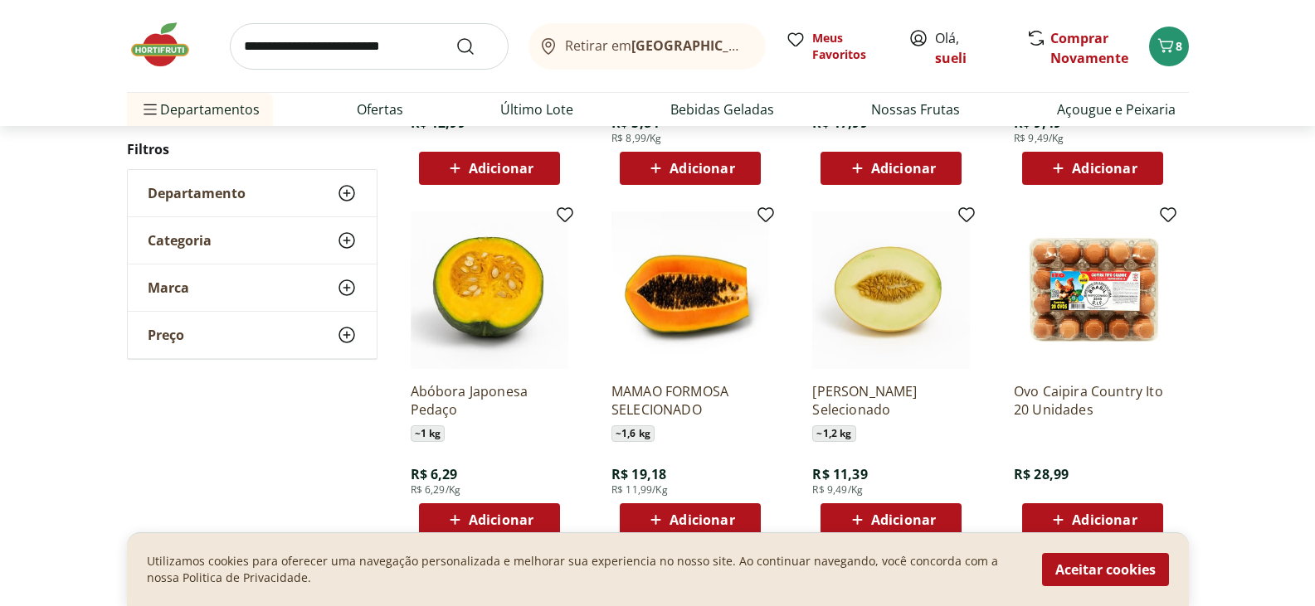
scroll to position [1244, 0]
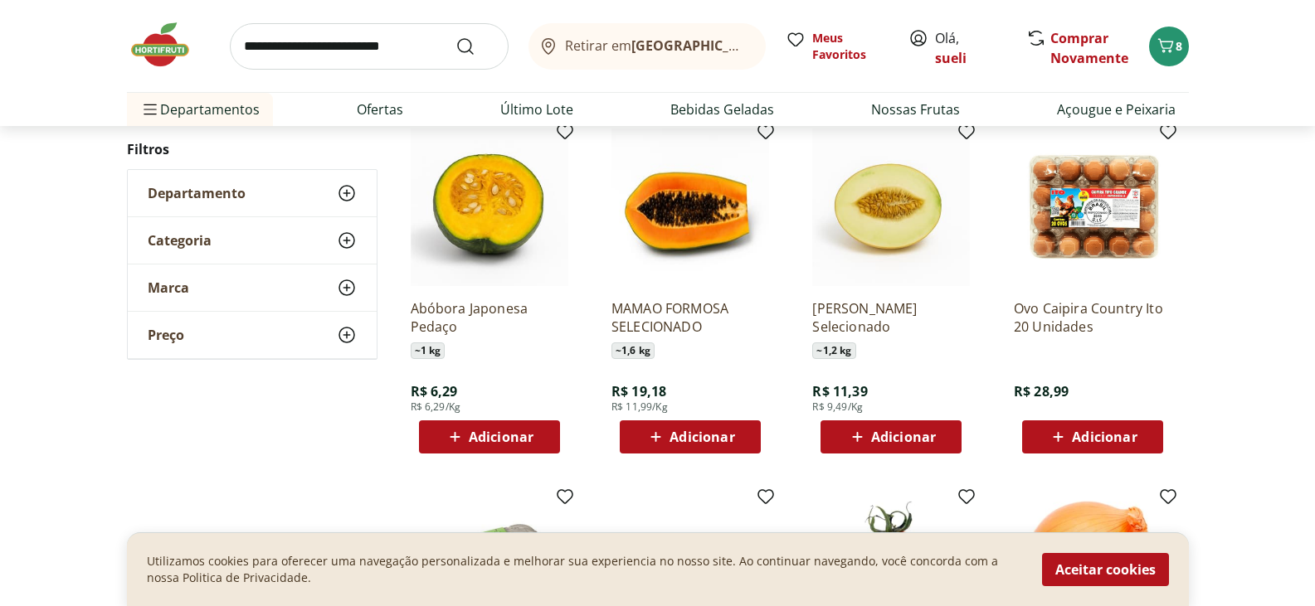
click at [903, 434] on span "Adicionar" at bounding box center [903, 436] width 65 height 13
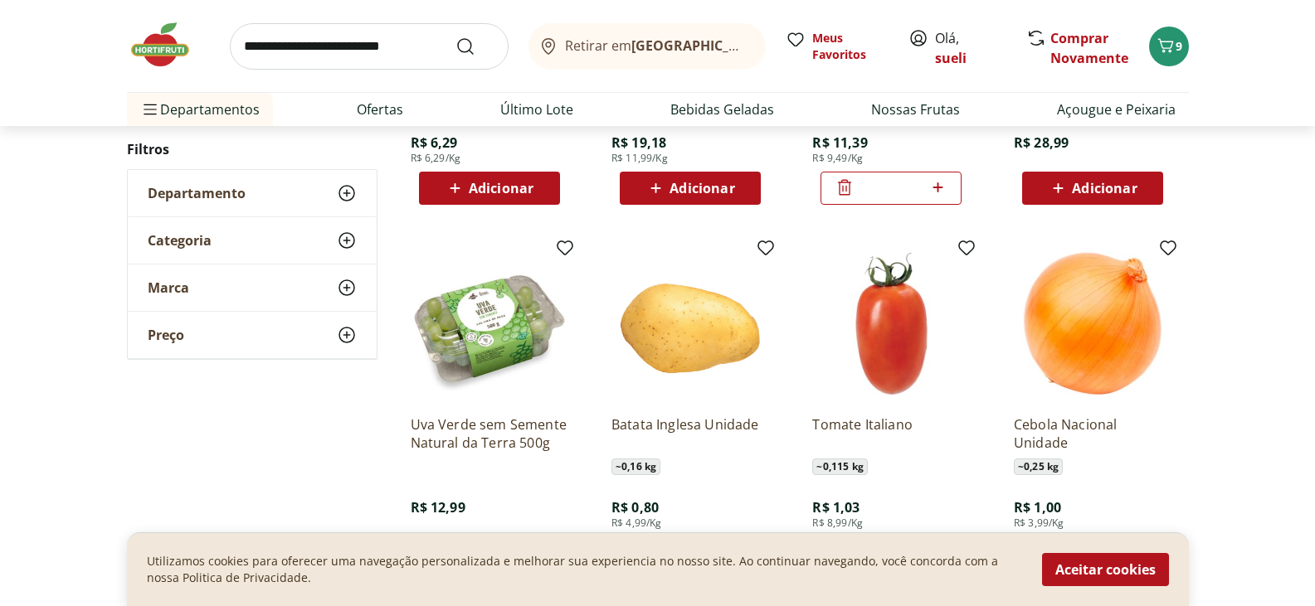
scroll to position [1410, 0]
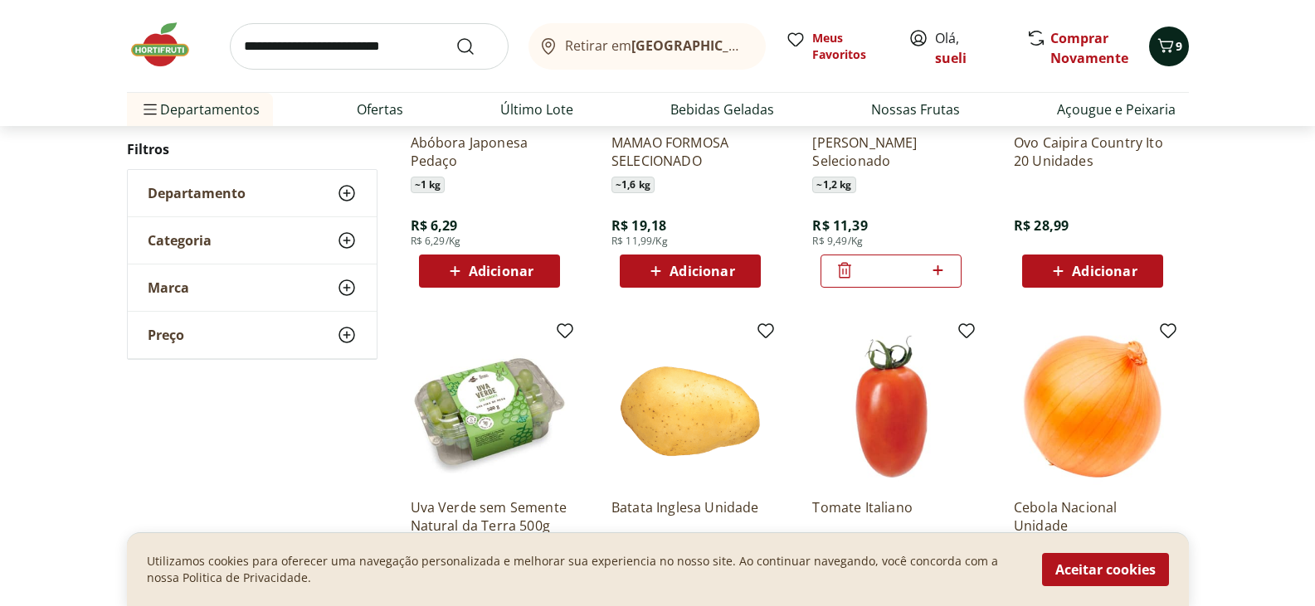
click at [1169, 52] on icon "Carrinho" at bounding box center [1165, 46] width 20 height 20
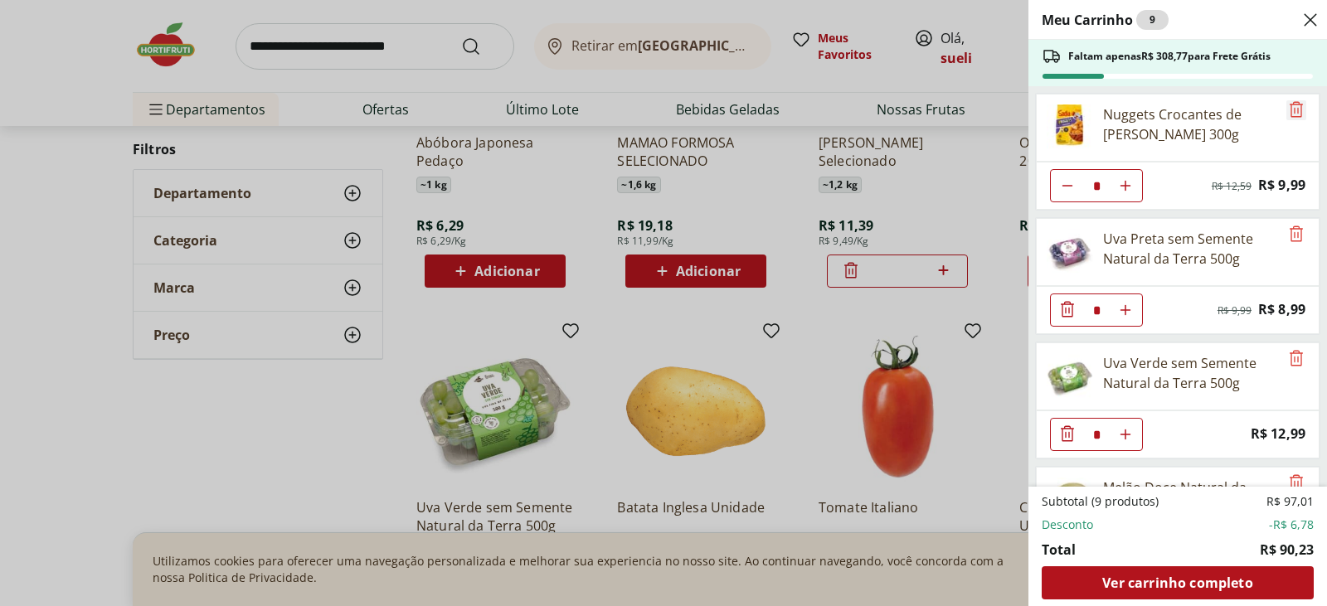
click at [1290, 108] on icon "Remove" at bounding box center [1296, 109] width 13 height 16
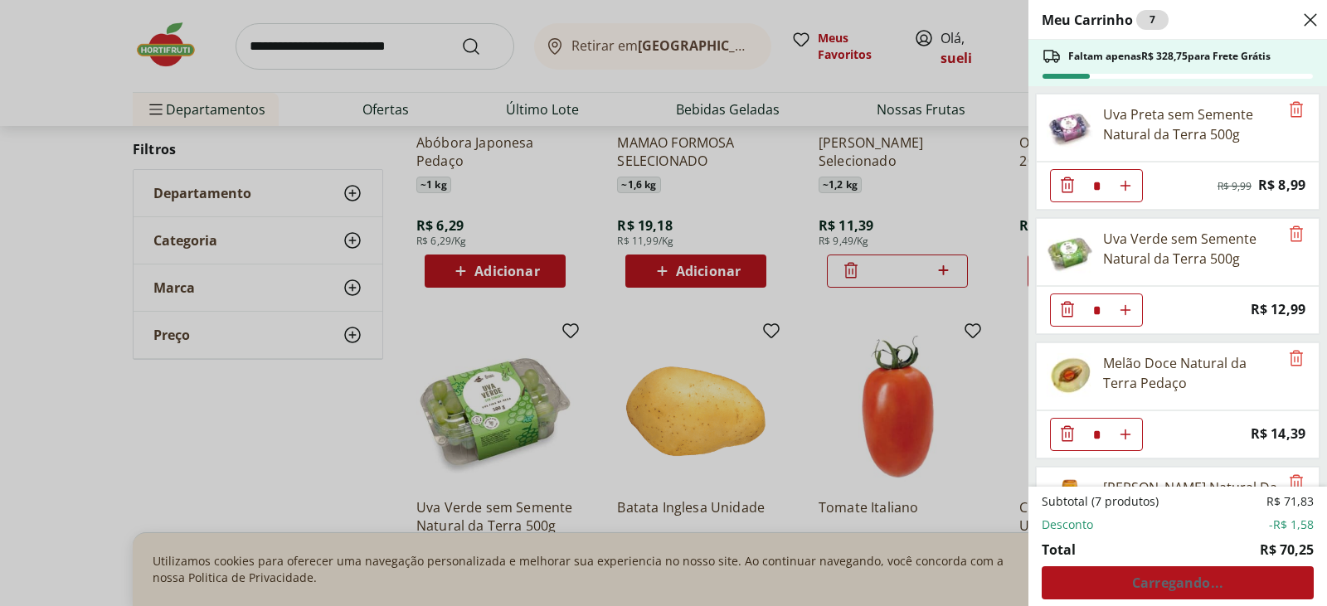
click at [1290, 108] on icon "Remove" at bounding box center [1296, 109] width 13 height 16
click at [1069, 187] on icon "Diminuir Quantidade" at bounding box center [1067, 185] width 13 height 16
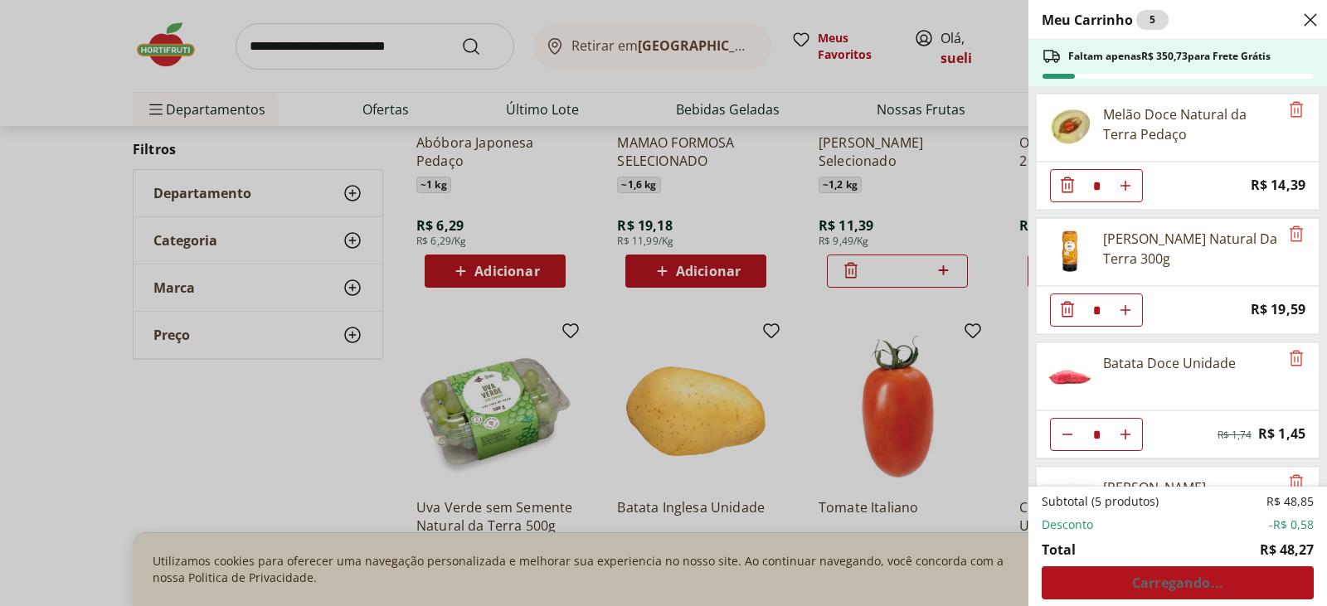
click at [1069, 187] on icon "Diminuir Quantidade" at bounding box center [1067, 185] width 13 height 16
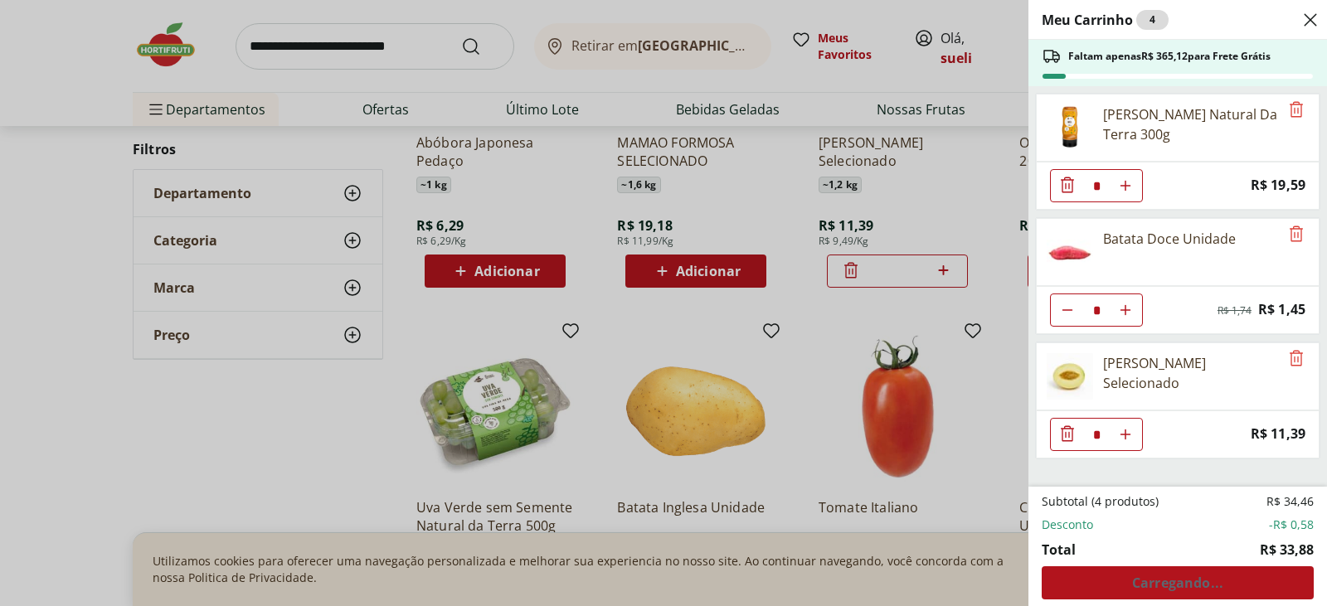
click at [1069, 187] on icon "Diminuir Quantidade" at bounding box center [1067, 185] width 13 height 16
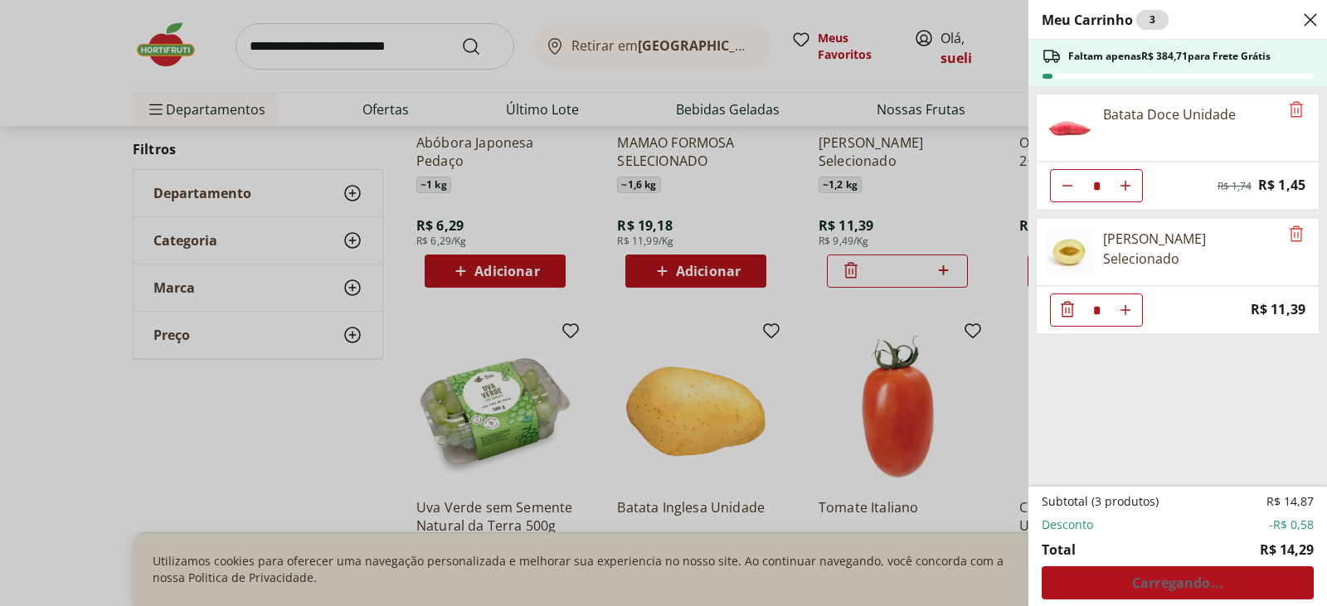
click at [1069, 187] on icon "Diminuir Quantidade" at bounding box center [1067, 185] width 13 height 13
type input "*"
click at [1069, 187] on icon "Diminuir Quantidade" at bounding box center [1067, 185] width 13 height 16
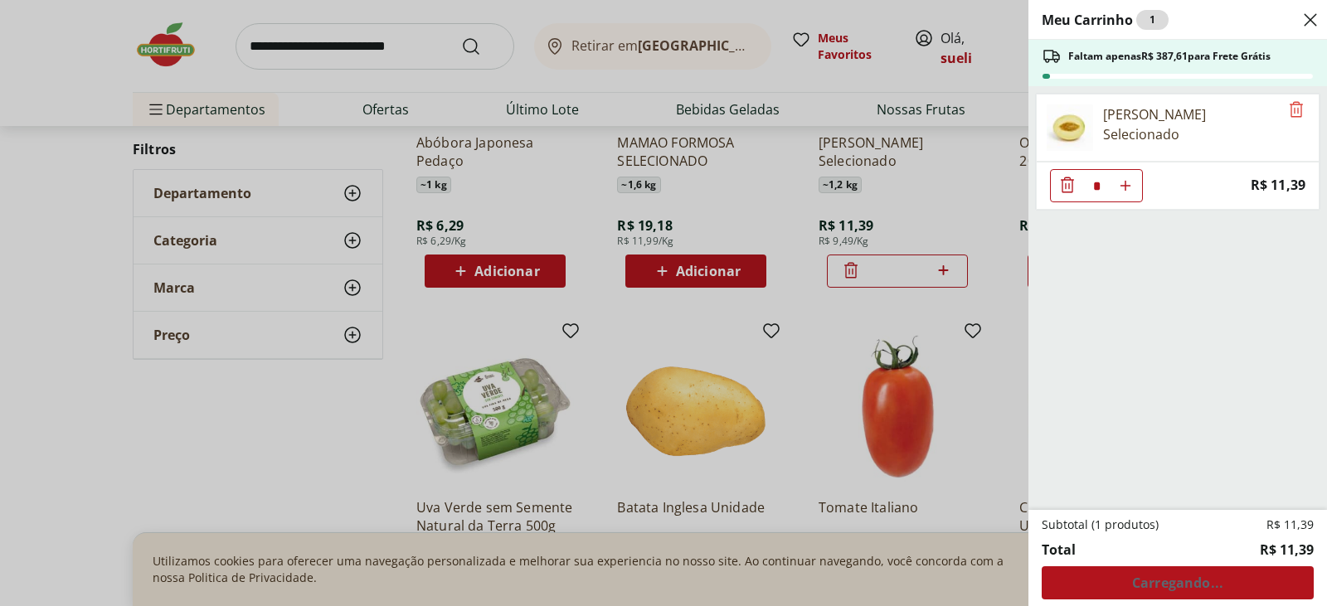
click at [1069, 187] on icon "Diminuir Quantidade" at bounding box center [1067, 185] width 13 height 16
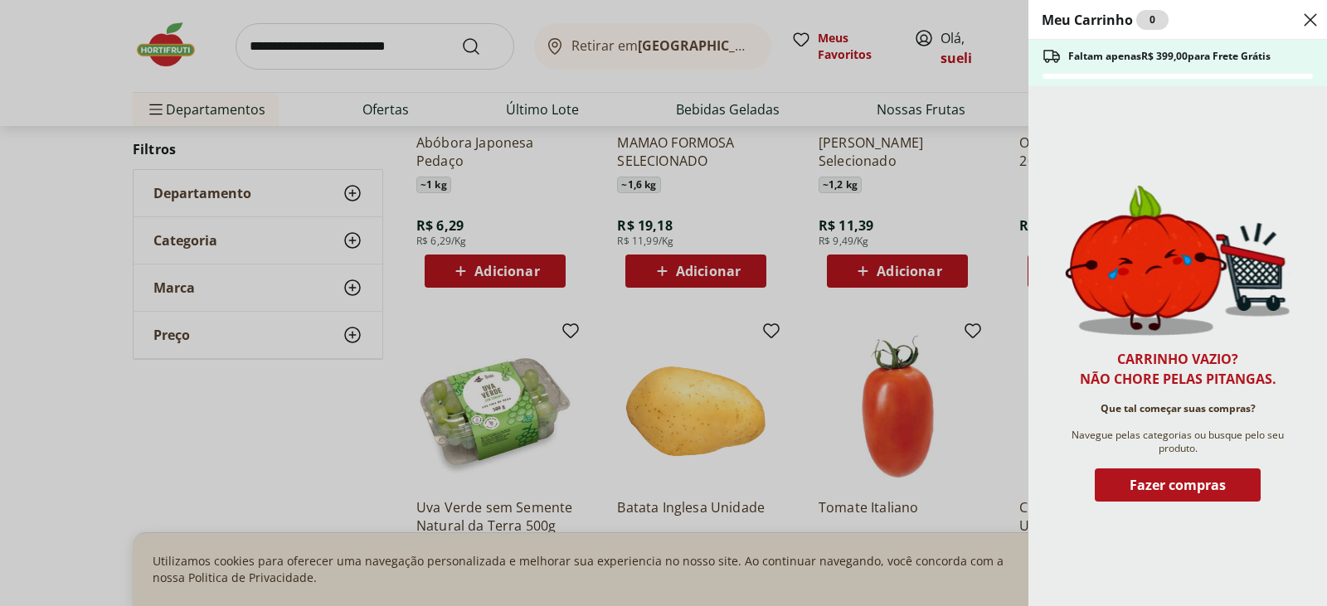
click at [1311, 22] on icon "Close" at bounding box center [1311, 20] width 20 height 20
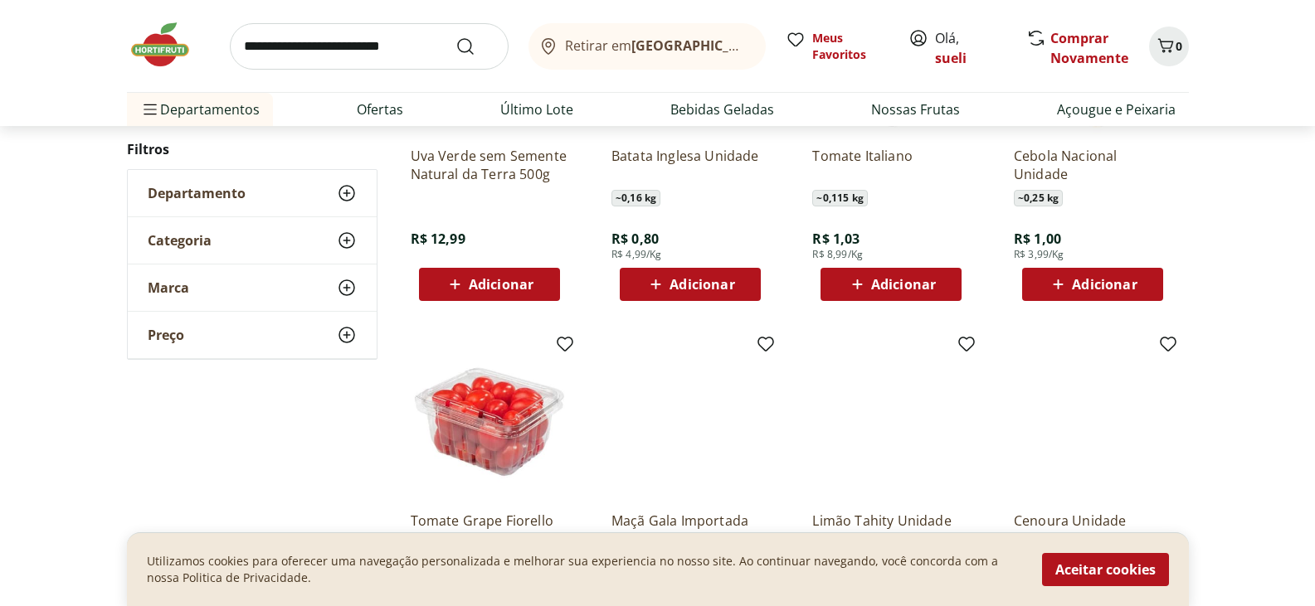
scroll to position [1742, 0]
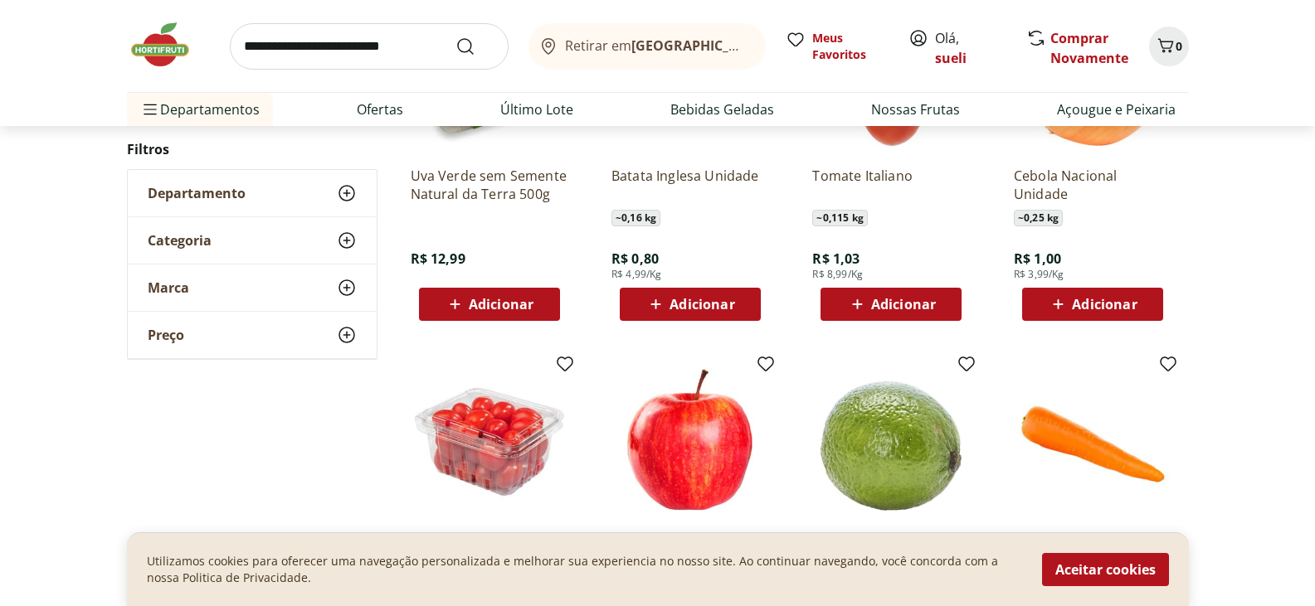
click at [350, 194] on icon at bounding box center [347, 193] width 20 height 20
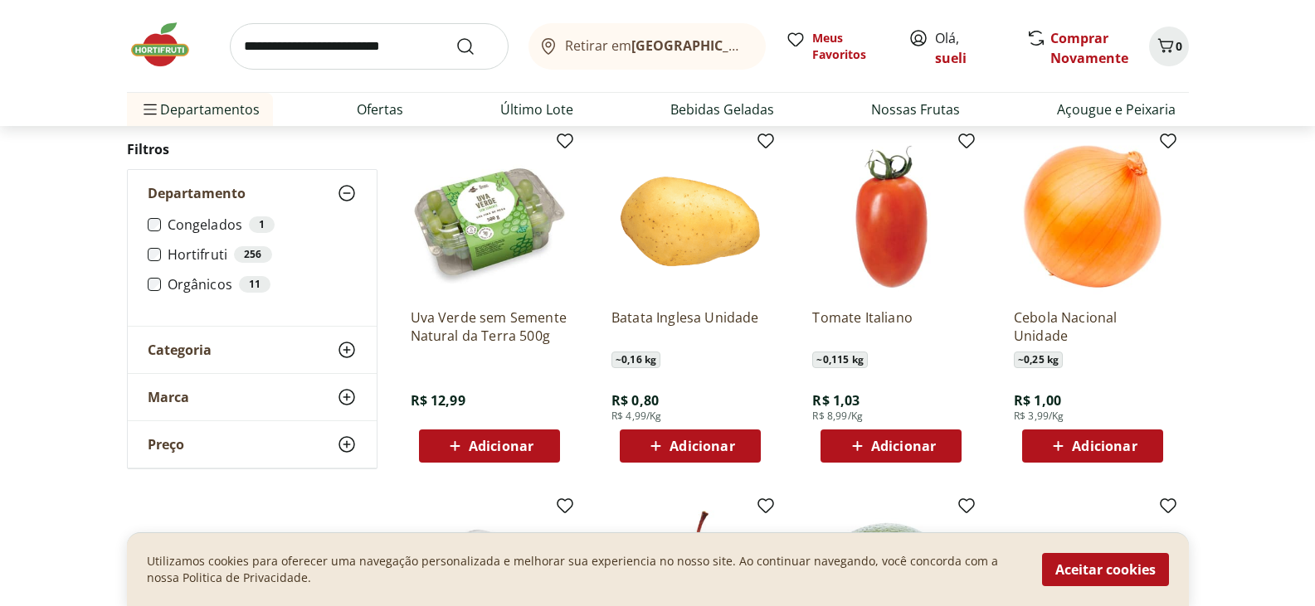
scroll to position [1576, 0]
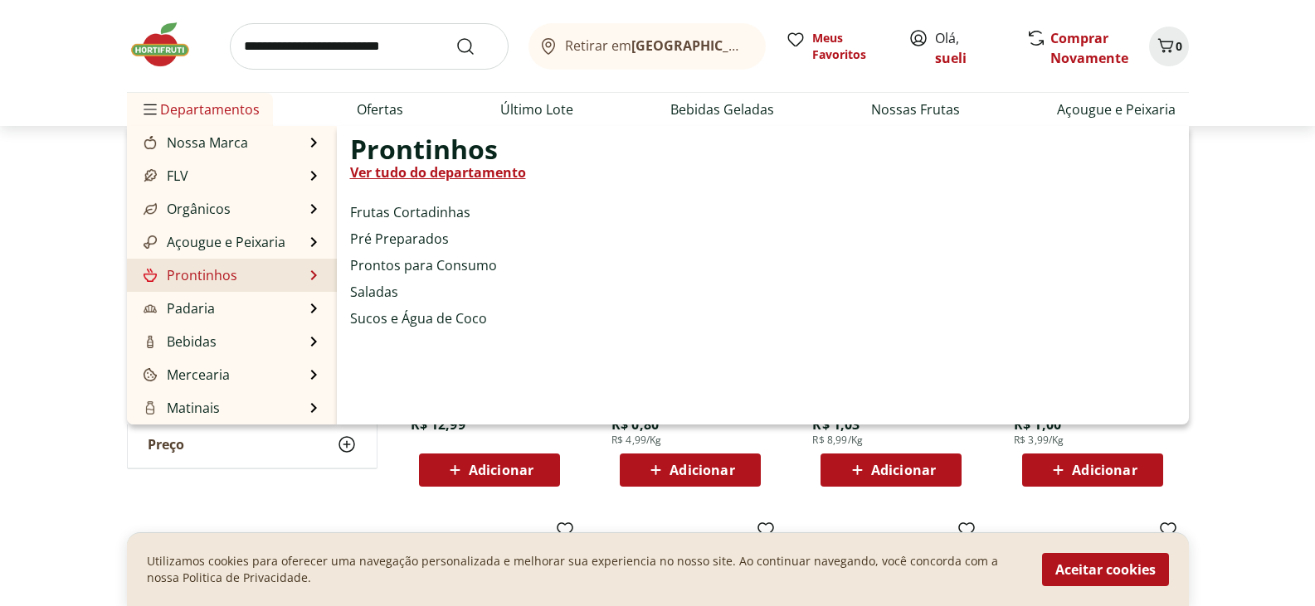
click at [230, 275] on link "Prontinhos" at bounding box center [188, 275] width 97 height 20
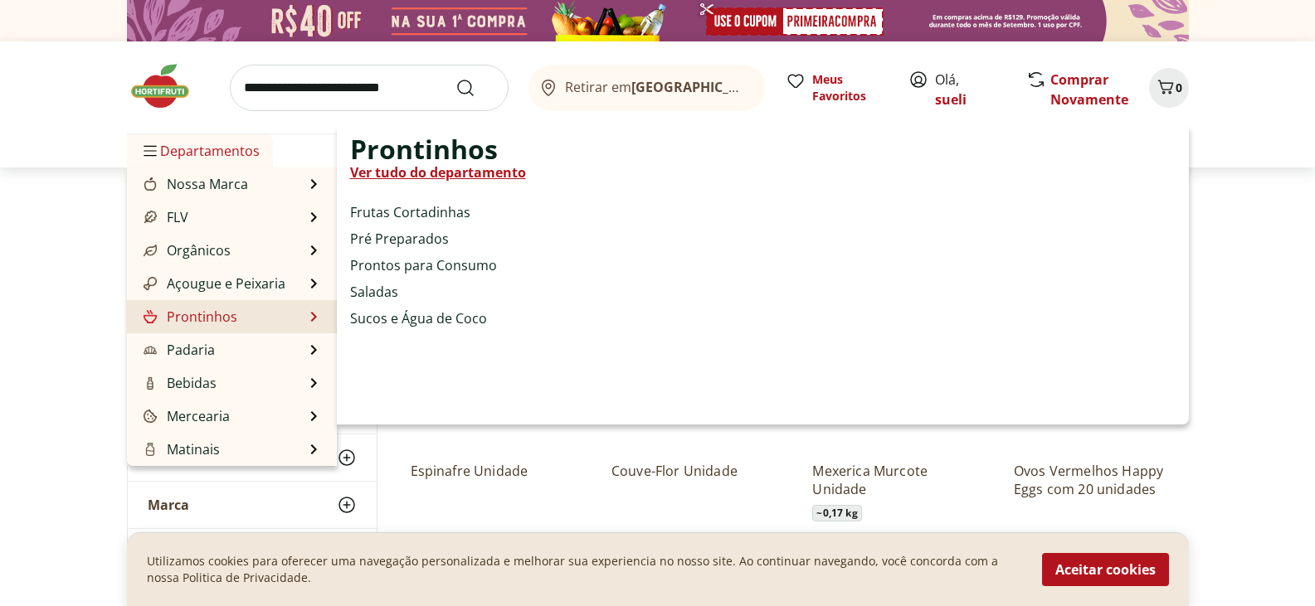
select select "**********"
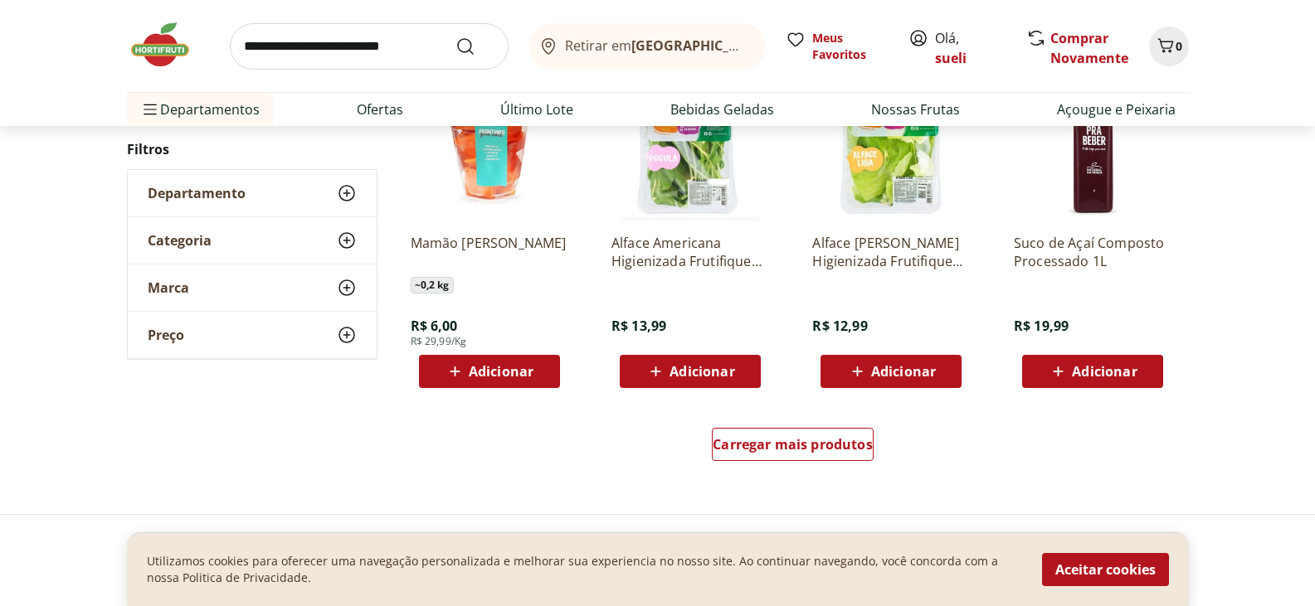
scroll to position [995, 0]
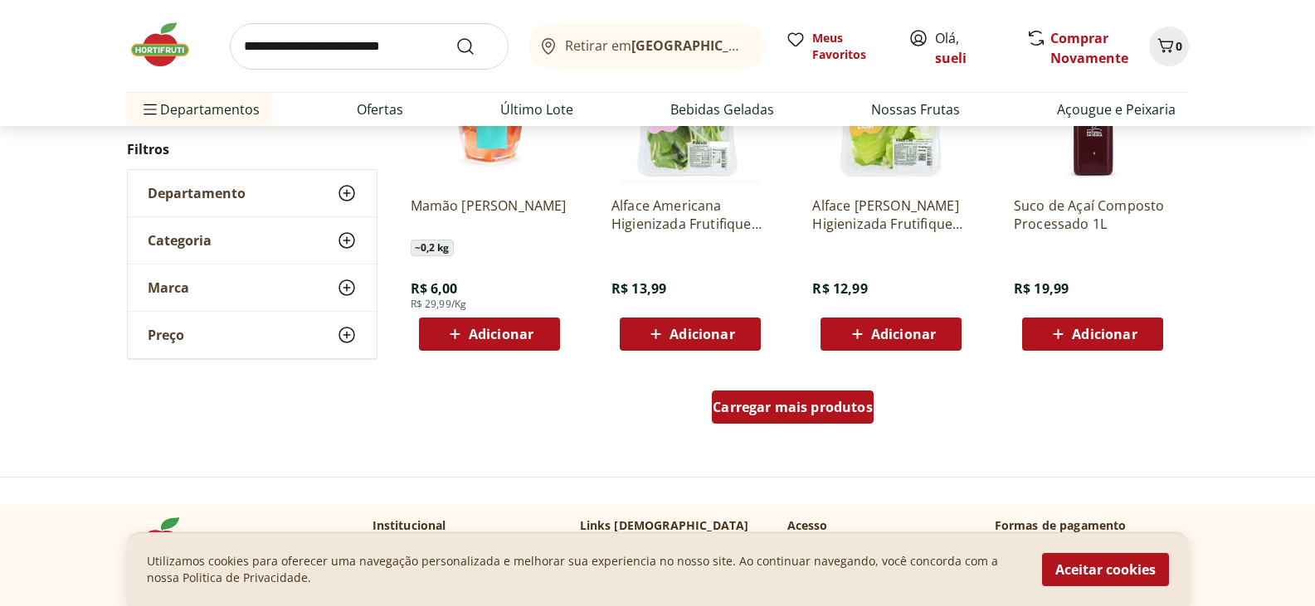
click at [816, 406] on span "Carregar mais produtos" at bounding box center [792, 407] width 160 height 13
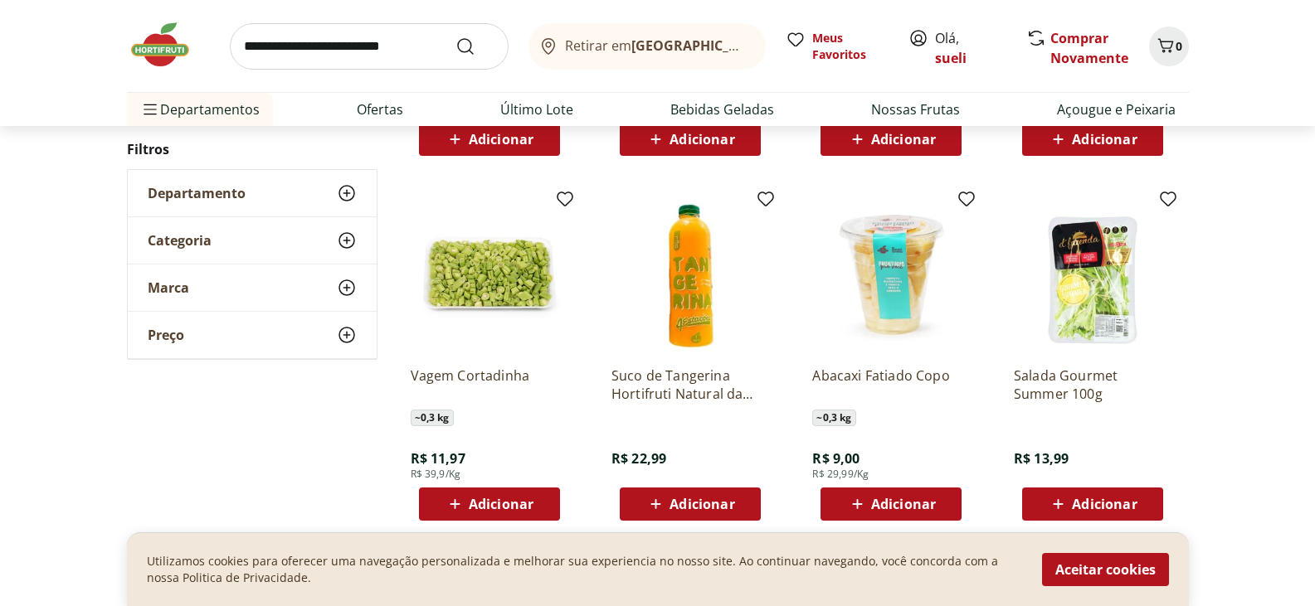
scroll to position [1908, 0]
